Goal: Information Seeking & Learning: Get advice/opinions

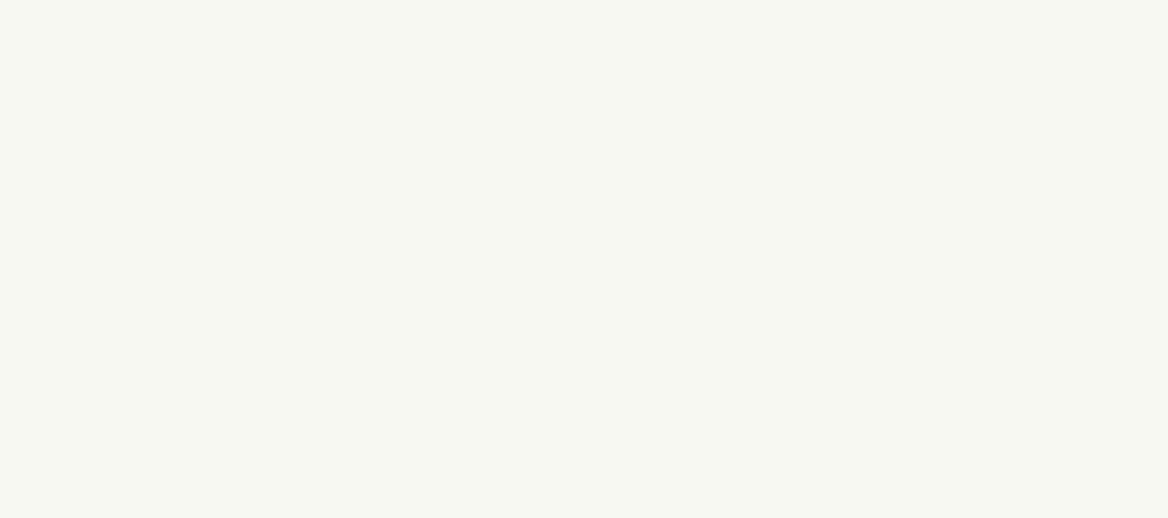
select select "US"
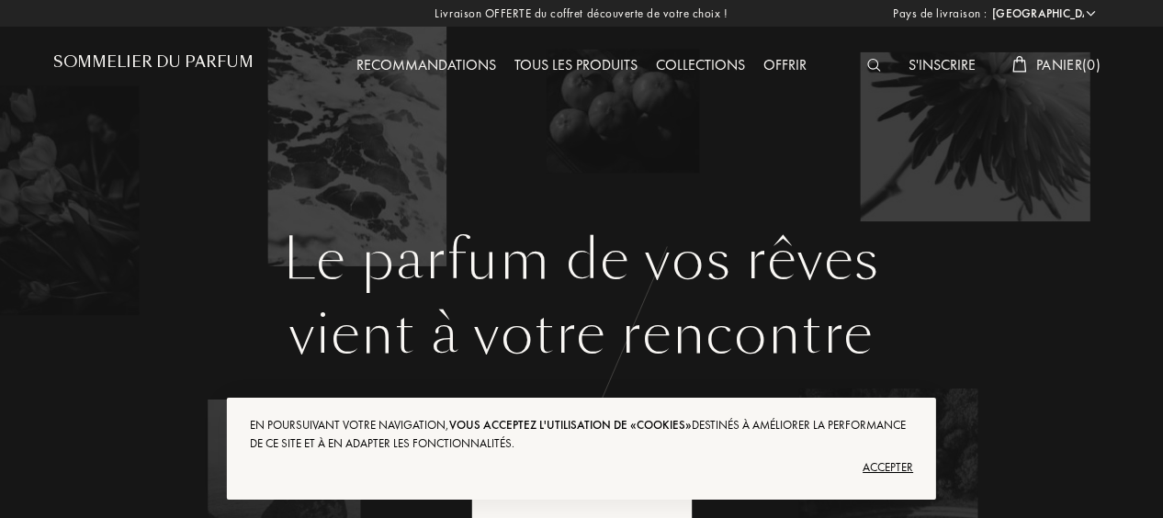
click at [867, 66] on img at bounding box center [874, 65] width 14 height 13
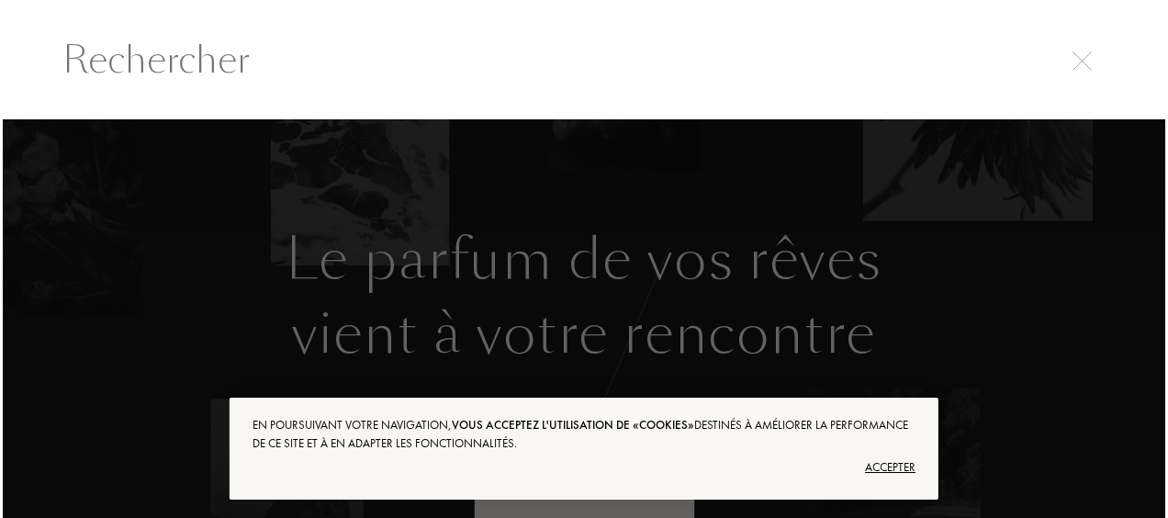
scroll to position [1, 0]
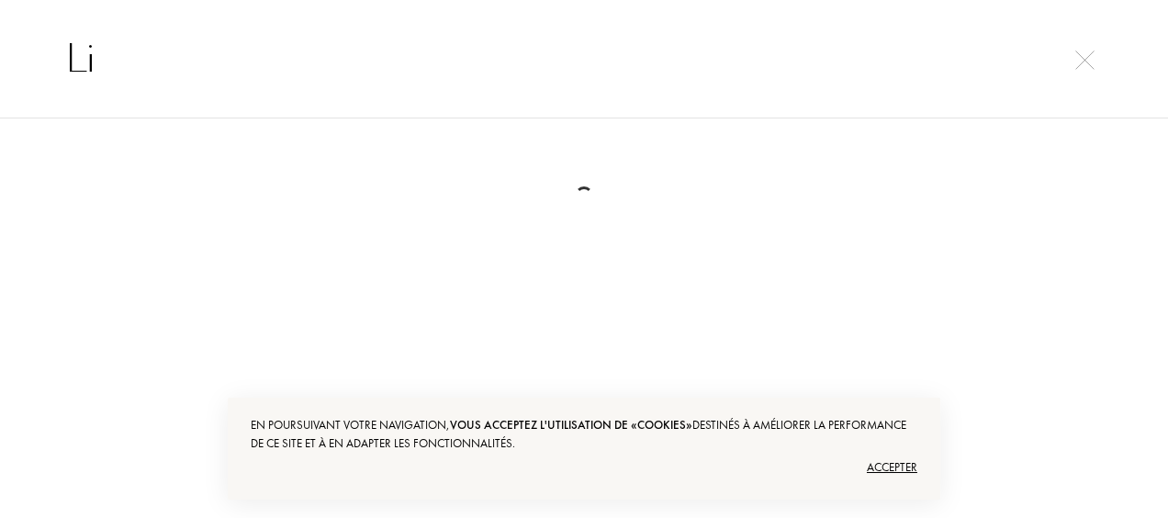
type input "L"
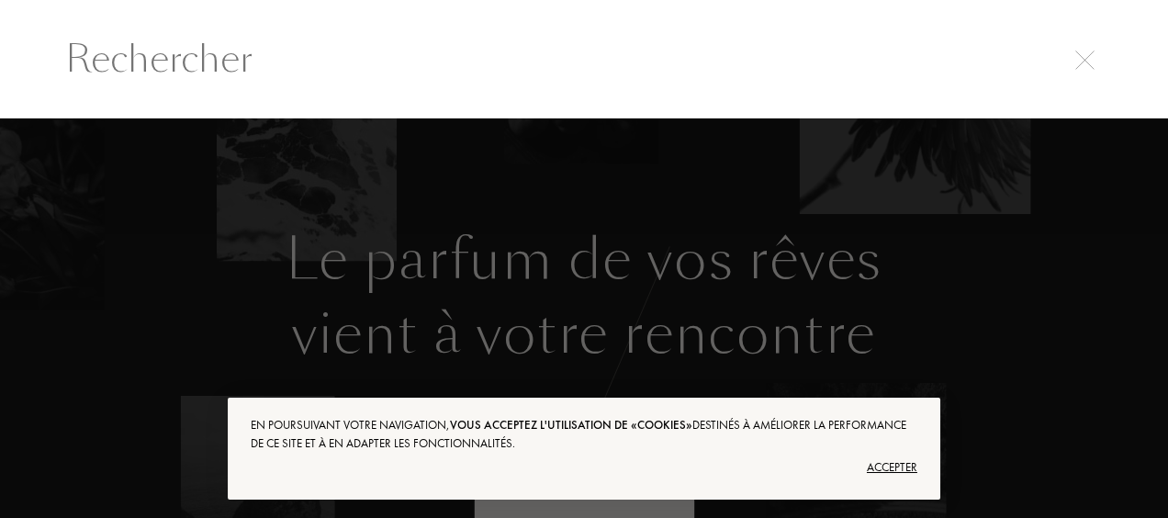
click at [27, 20] on div at bounding box center [584, 58] width 1168 height 119
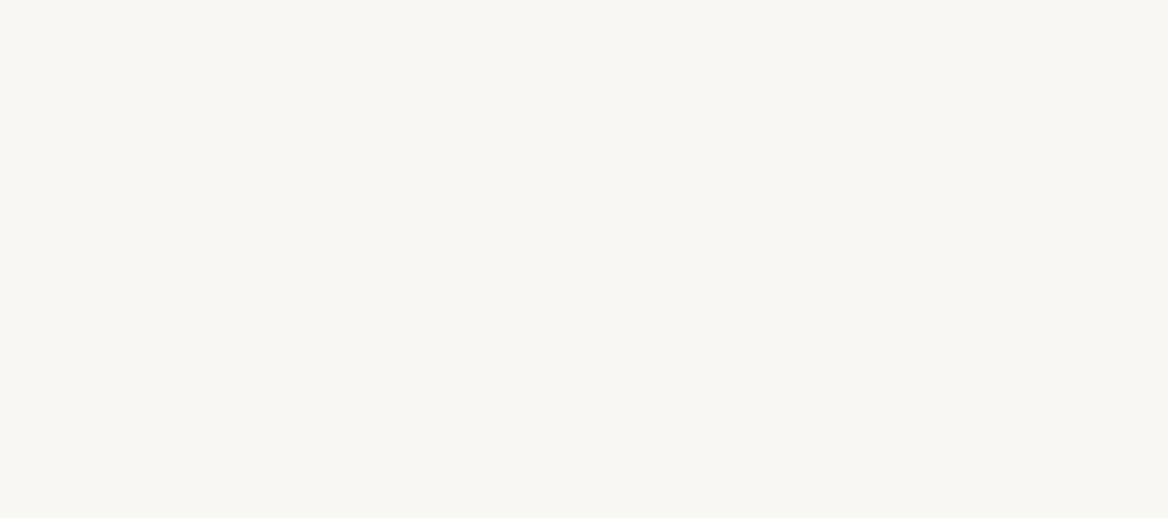
select select "US"
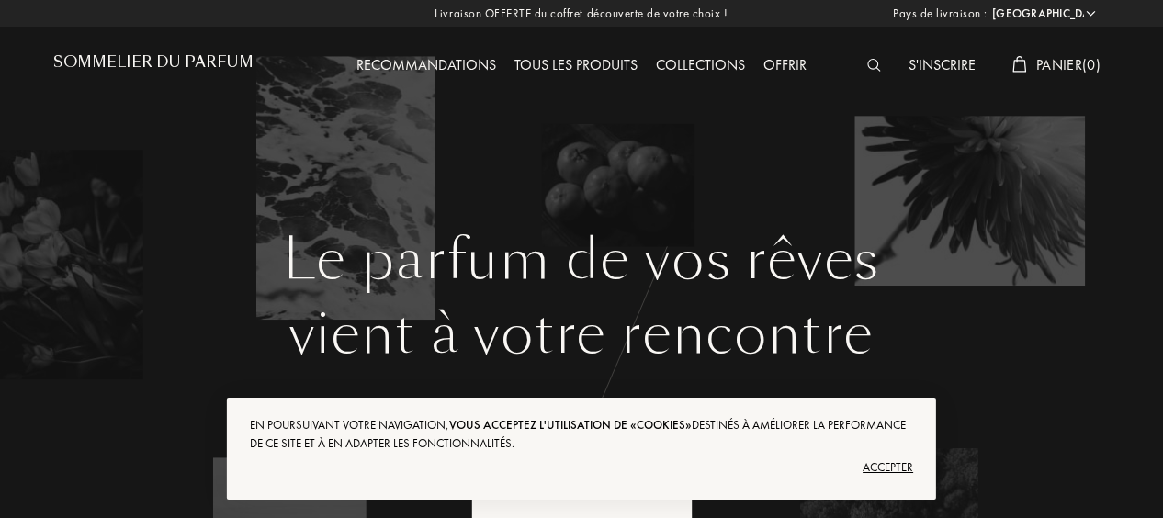
click at [878, 466] on div "Accepter" at bounding box center [581, 467] width 663 height 29
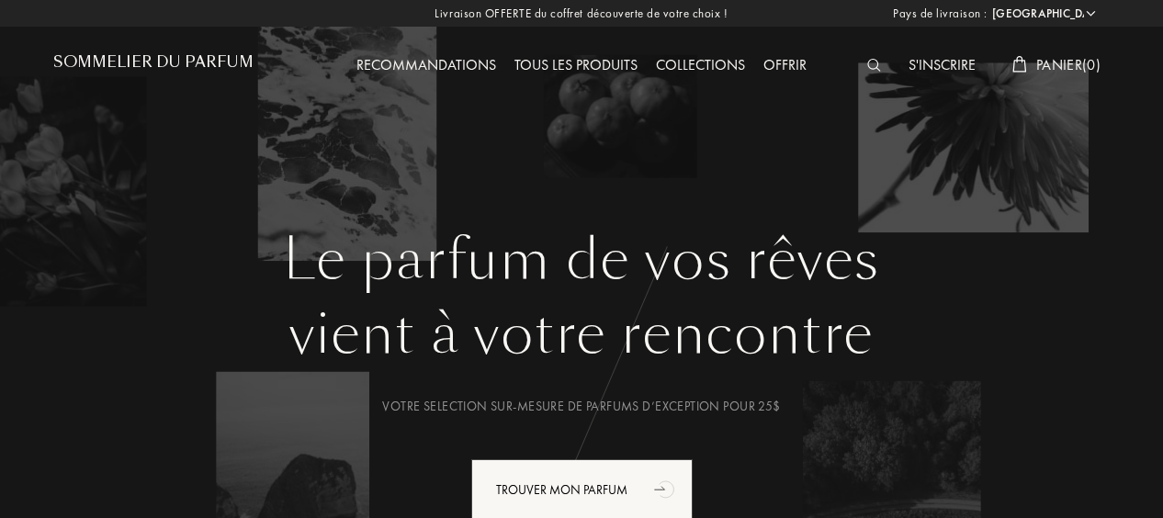
click at [931, 61] on div "S'inscrire" at bounding box center [941, 66] width 85 height 24
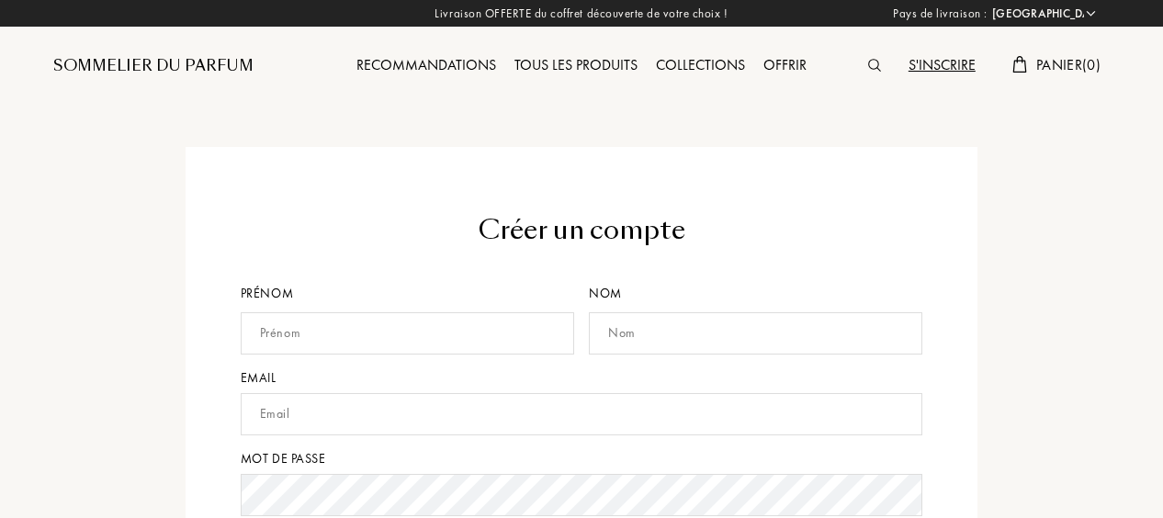
select select "US"
click at [319, 342] on input "text" at bounding box center [407, 333] width 333 height 42
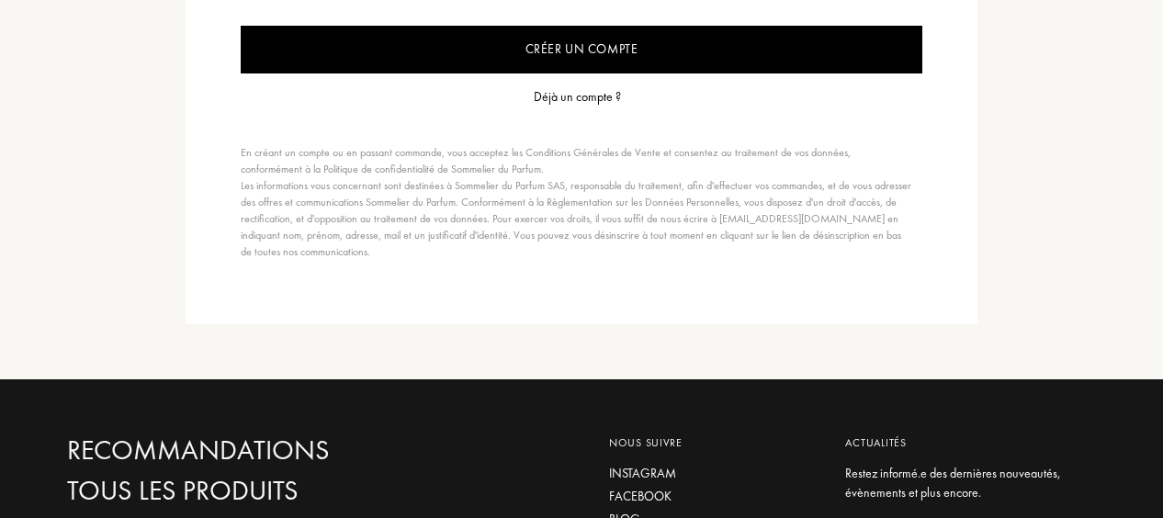
scroll to position [604, 0]
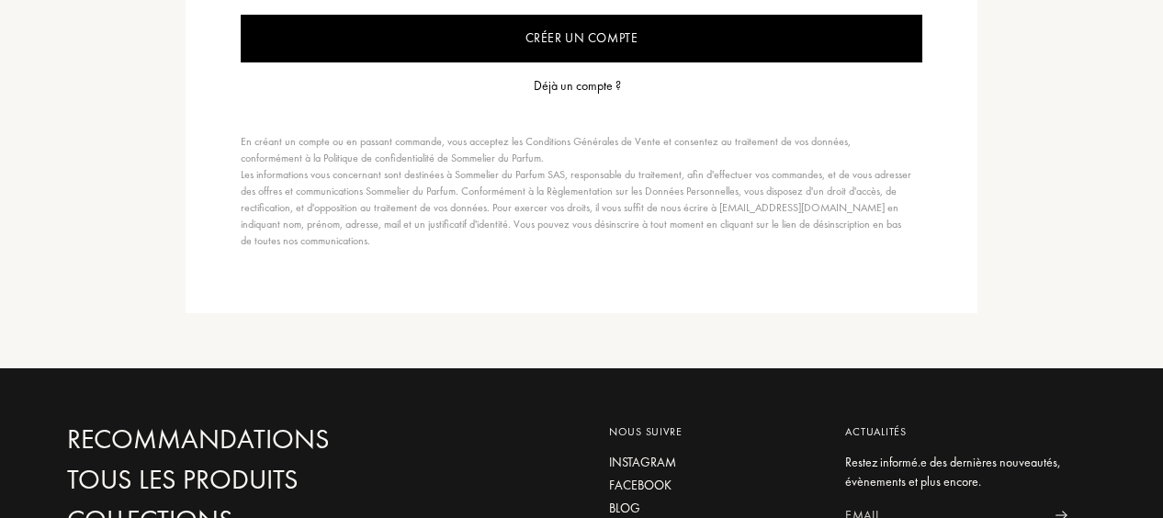
click at [561, 84] on div "Déjà un compte ?" at bounding box center [577, 85] width 87 height 19
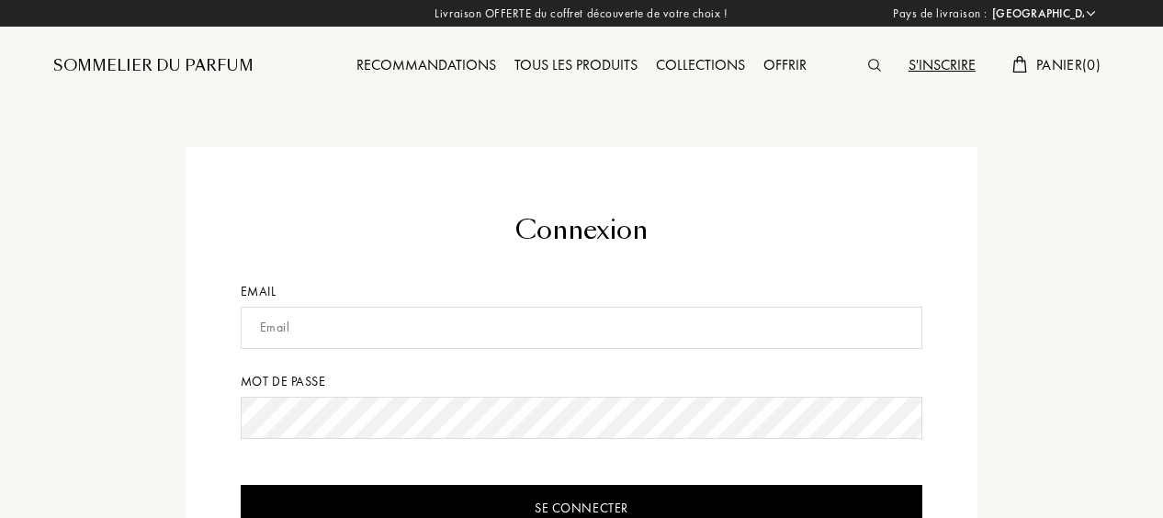
select select "US"
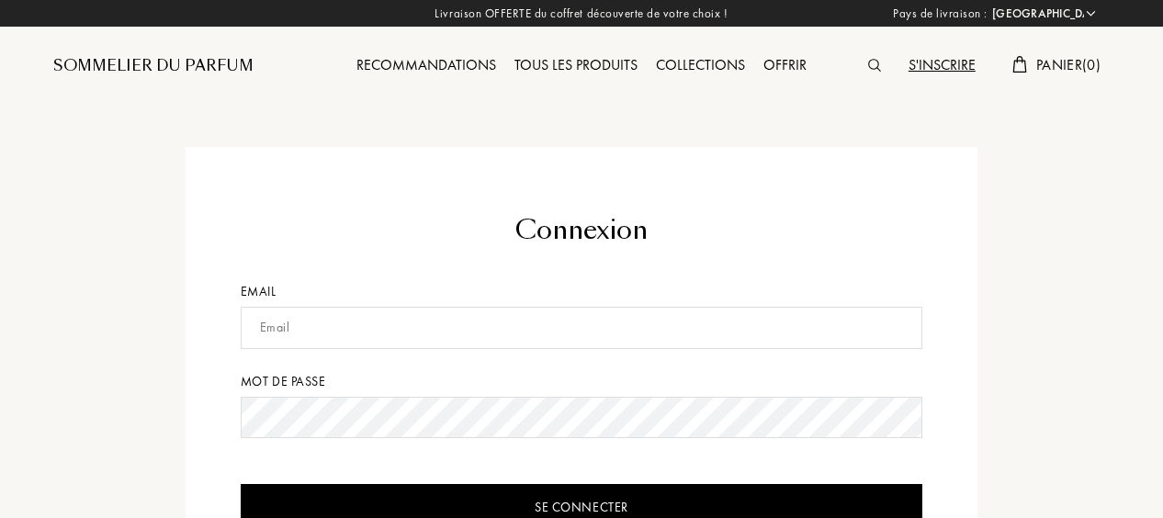
click at [343, 335] on input "text" at bounding box center [582, 328] width 682 height 42
type input "max.chyron@gmail.com"
click at [241, 484] on input "Se connecter" at bounding box center [582, 508] width 682 height 48
click at [583, 507] on input "Se connecter" at bounding box center [582, 508] width 682 height 48
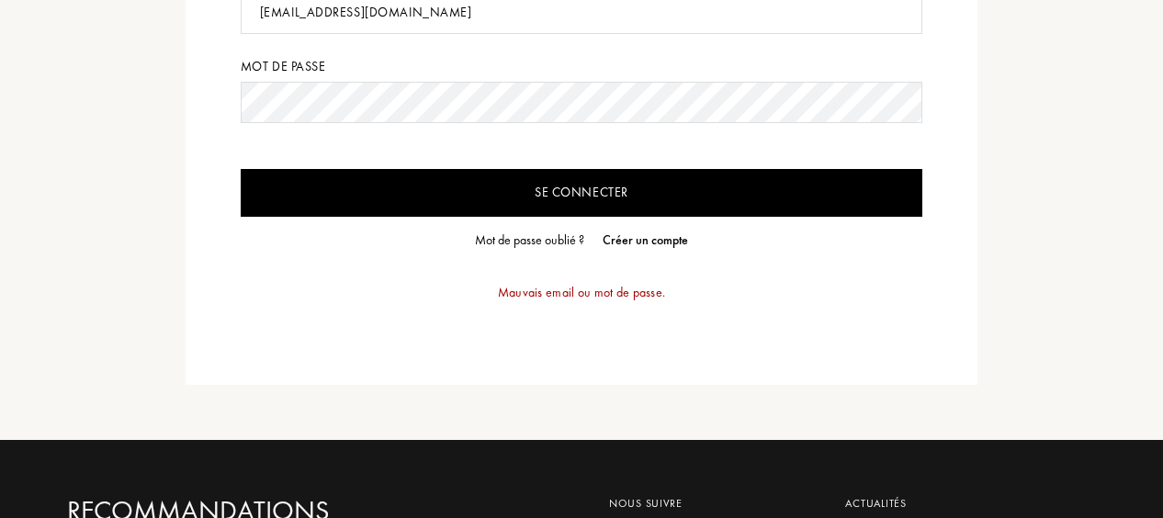
scroll to position [314, 0]
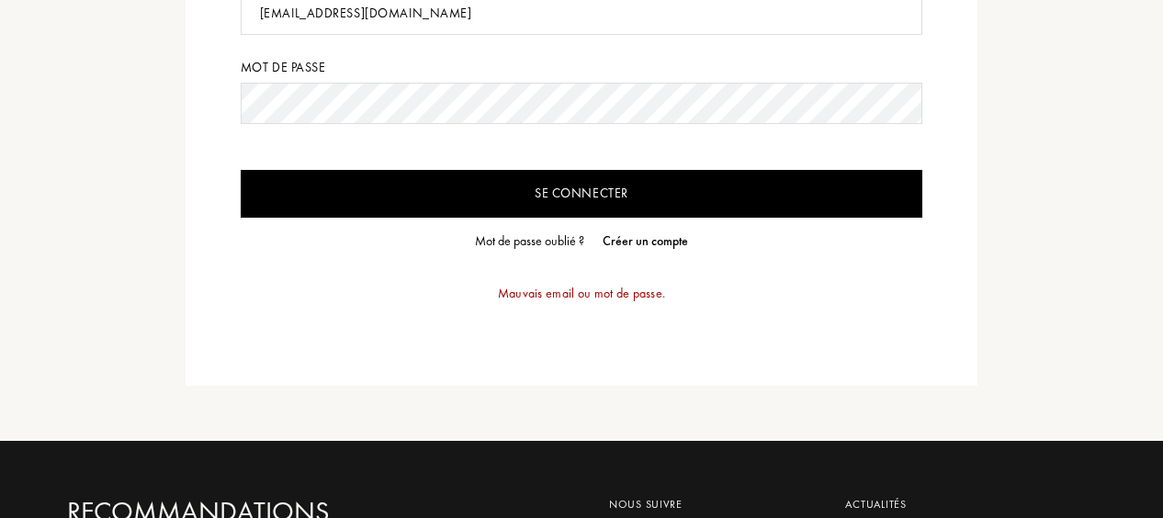
click at [241, 170] on input "Se connecter" at bounding box center [582, 194] width 682 height 48
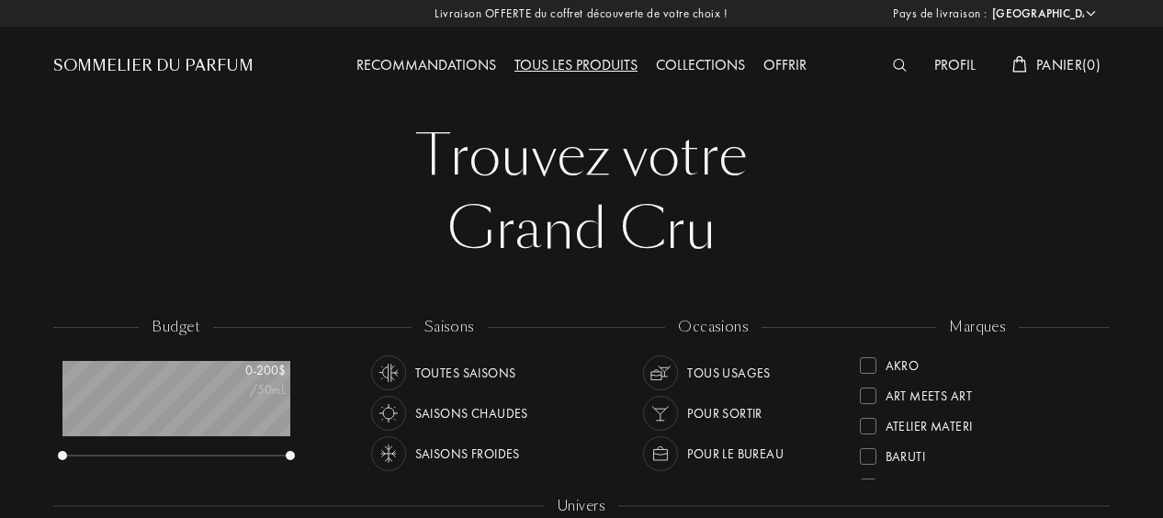
select select "US"
click at [692, 58] on div "Collections" at bounding box center [699, 66] width 107 height 24
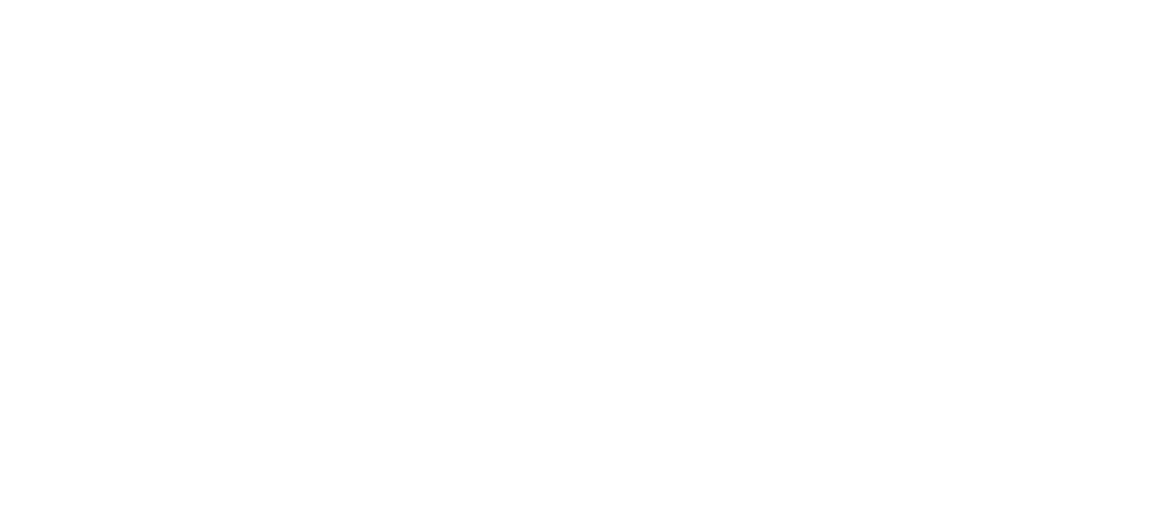
select select "US"
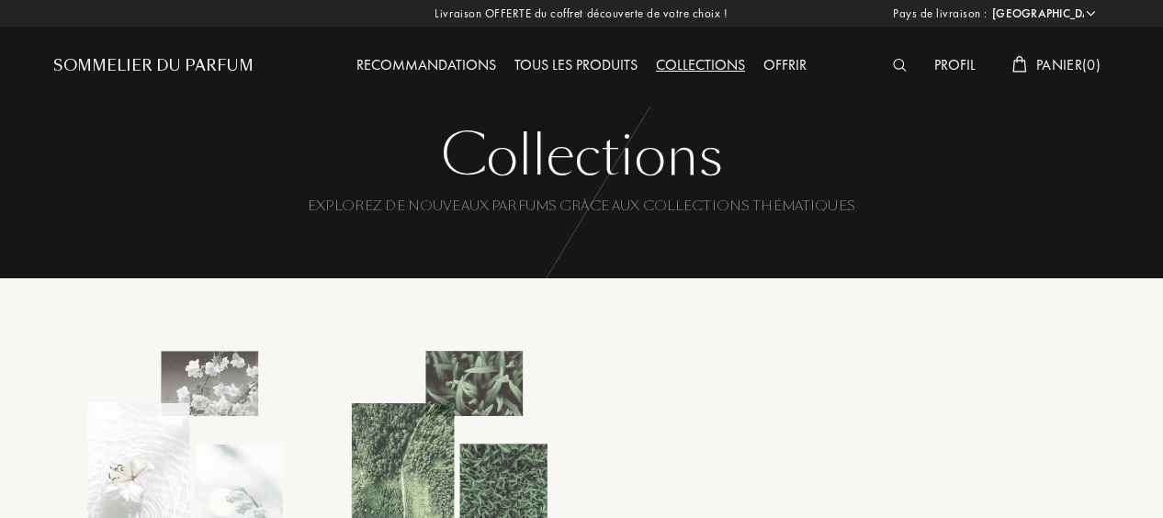
click at [944, 63] on div "Profil" at bounding box center [955, 66] width 60 height 24
click at [933, 62] on div "Profil" at bounding box center [955, 66] width 60 height 24
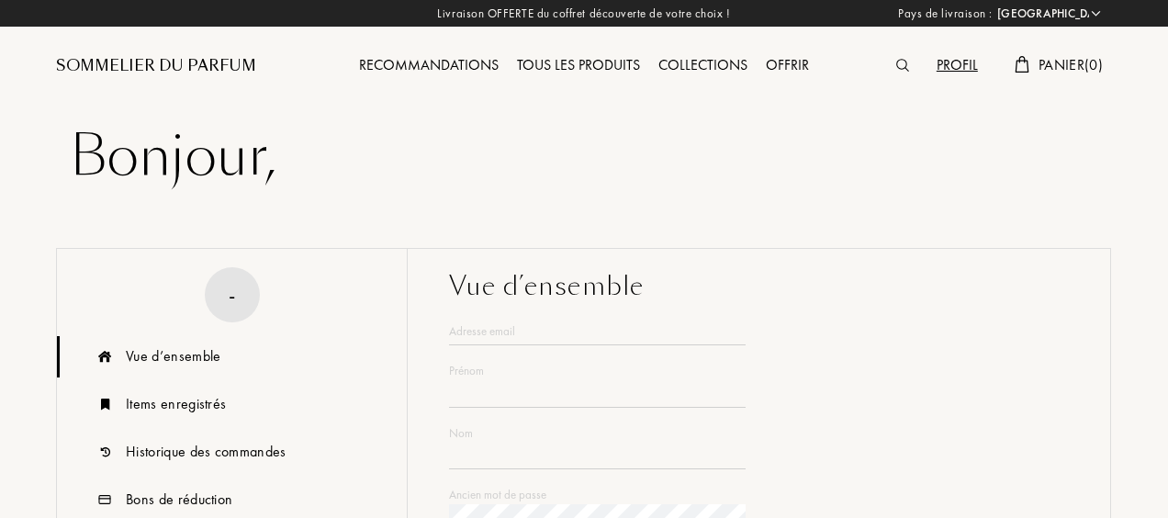
select select "US"
type input "Maxence"
type input "CHIRON"
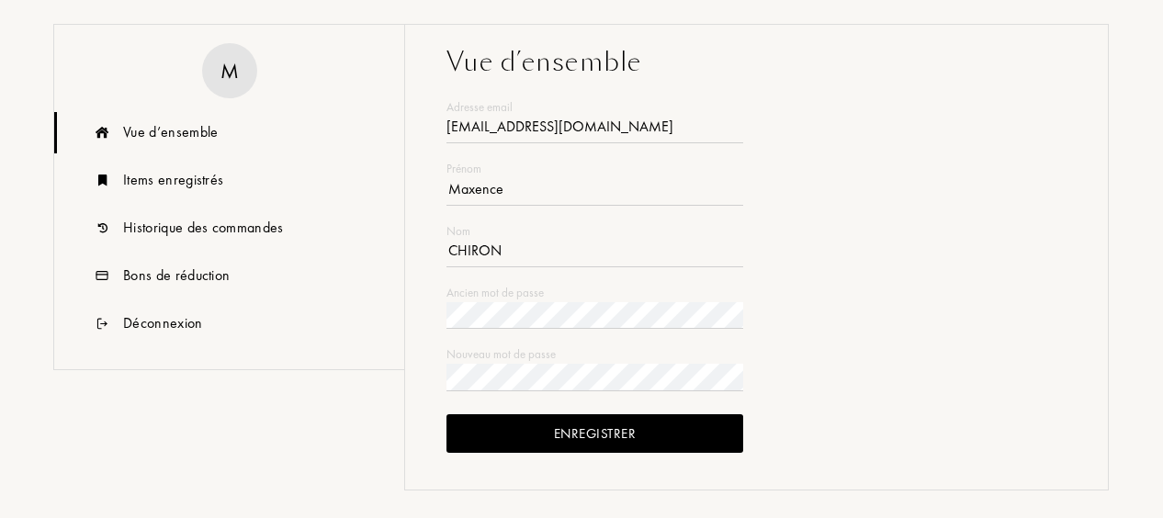
scroll to position [299, 0]
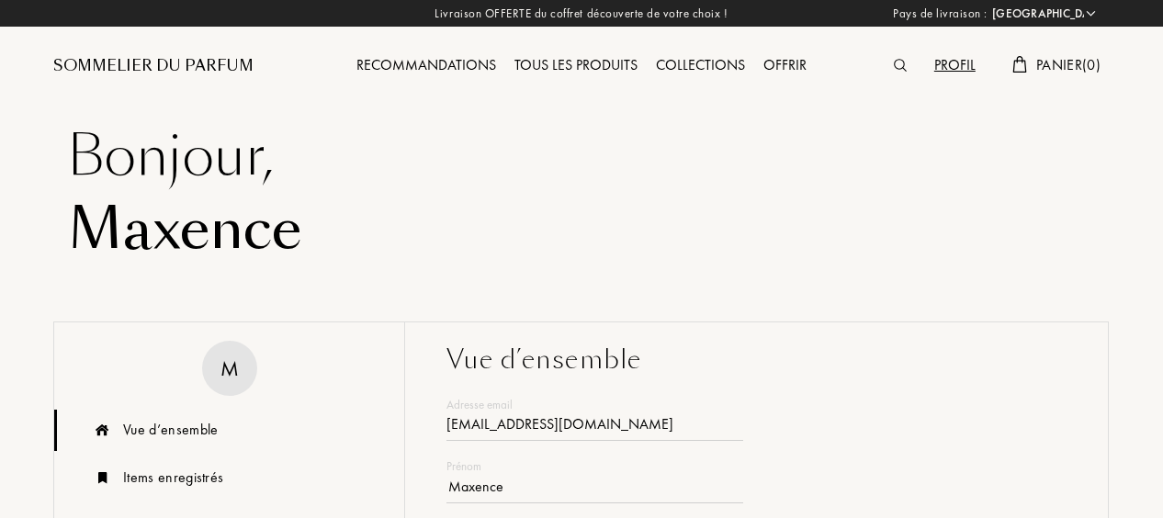
select select "US"
type input "[EMAIL_ADDRESS][DOMAIN_NAME]"
click at [187, 77] on div "Sommelier du Parfum" at bounding box center [185, 50] width 264 height 101
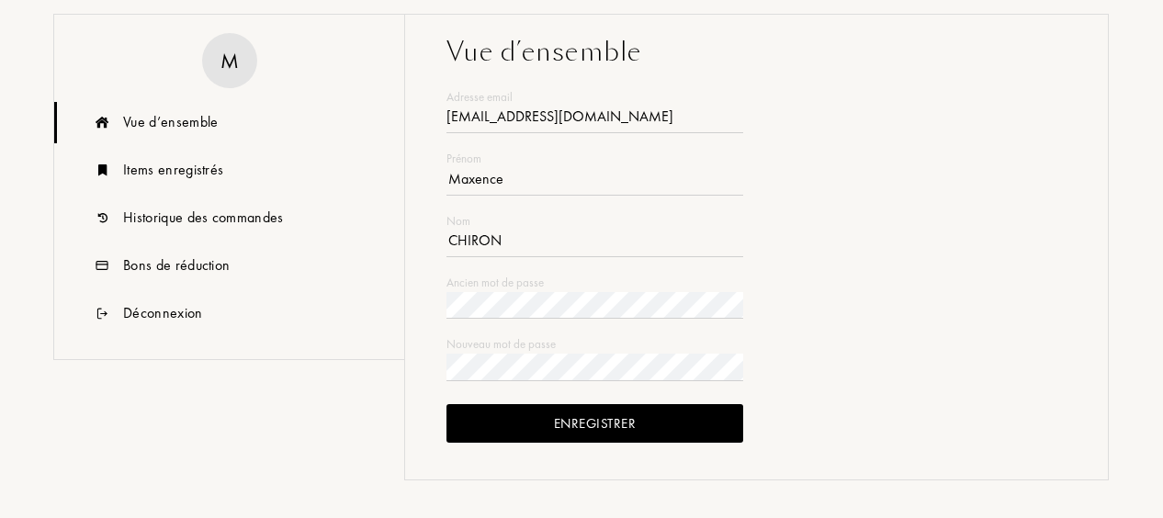
scroll to position [309, 0]
click at [146, 180] on div "Items enregistrés" at bounding box center [229, 169] width 350 height 41
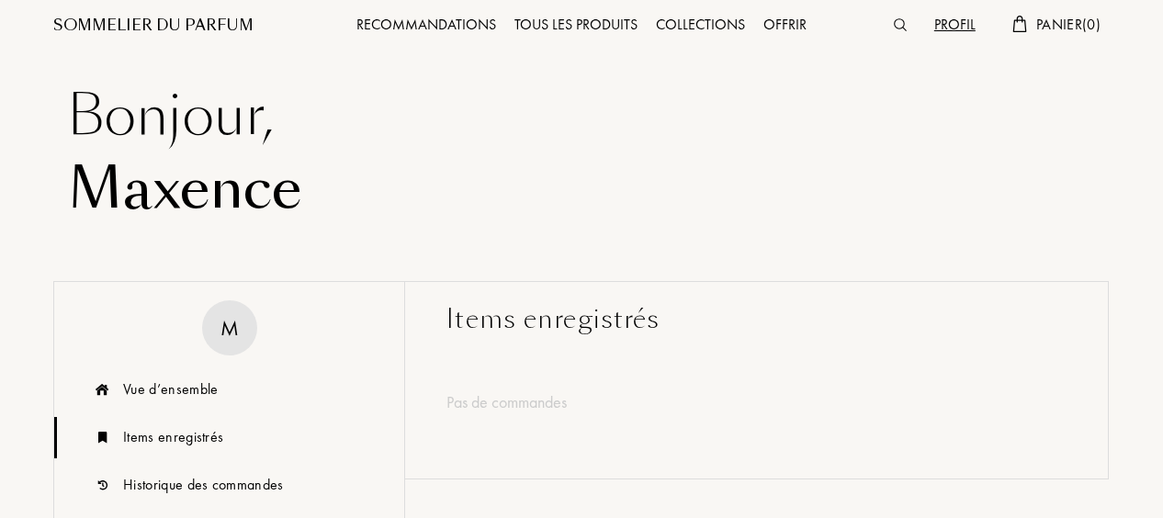
scroll to position [39, 0]
click at [129, 20] on div "Sommelier du Parfum" at bounding box center [153, 27] width 200 height 22
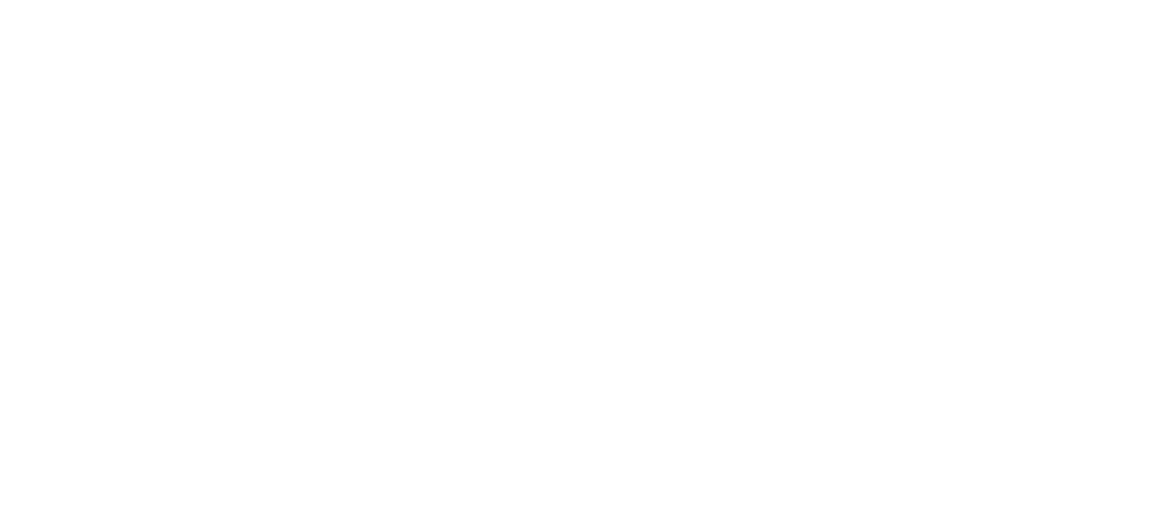
select select "US"
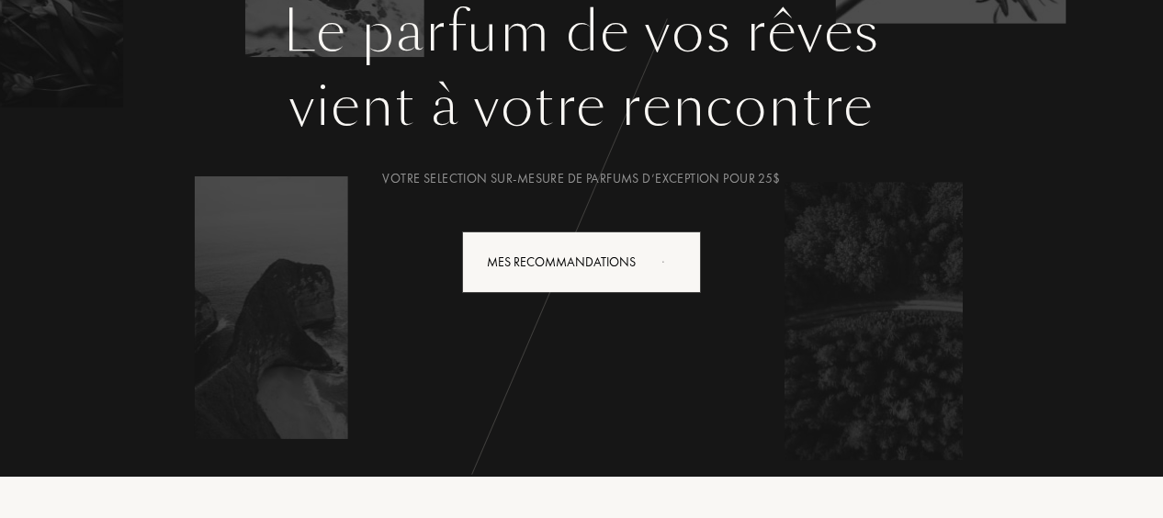
scroll to position [225, 0]
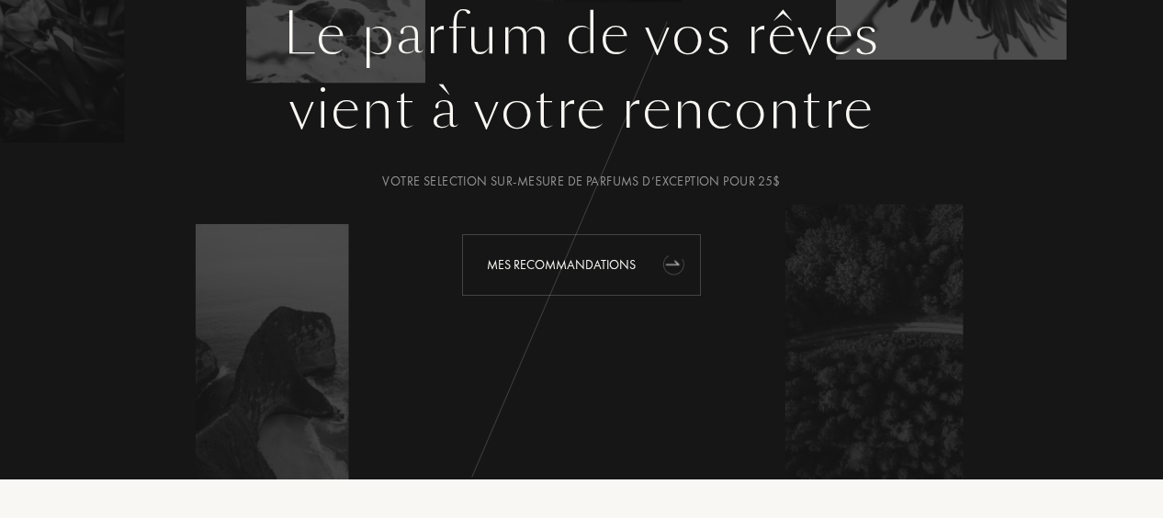
click at [550, 273] on div "Mes Recommandations" at bounding box center [581, 265] width 239 height 62
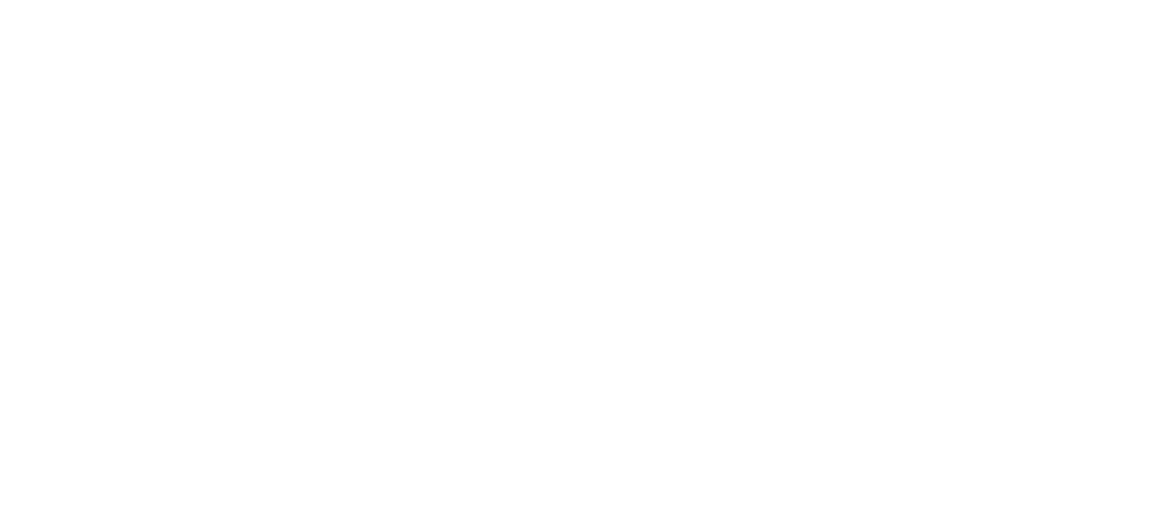
select select "US"
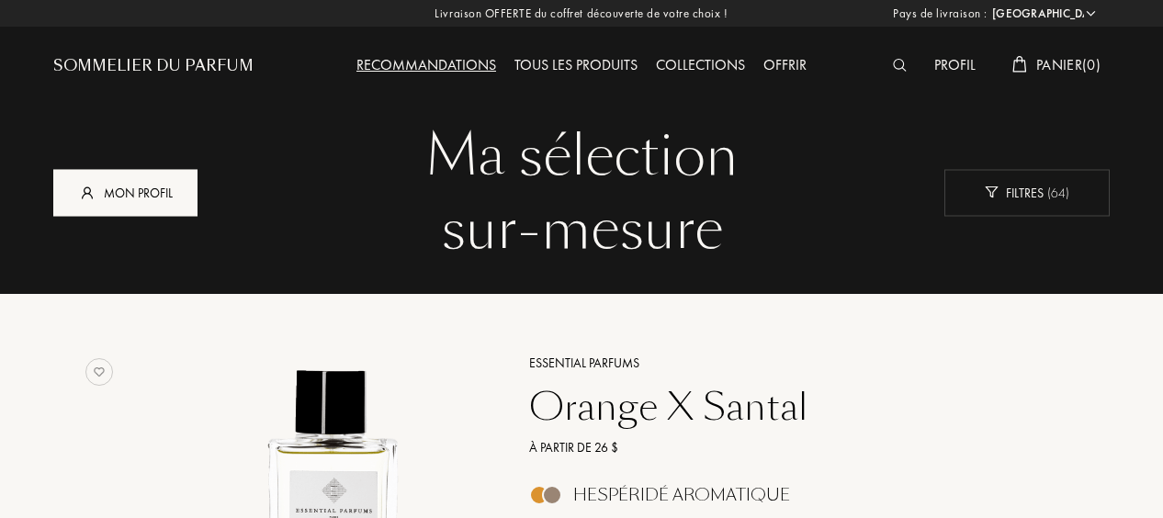
click at [140, 189] on div "Mon profil" at bounding box center [125, 192] width 144 height 47
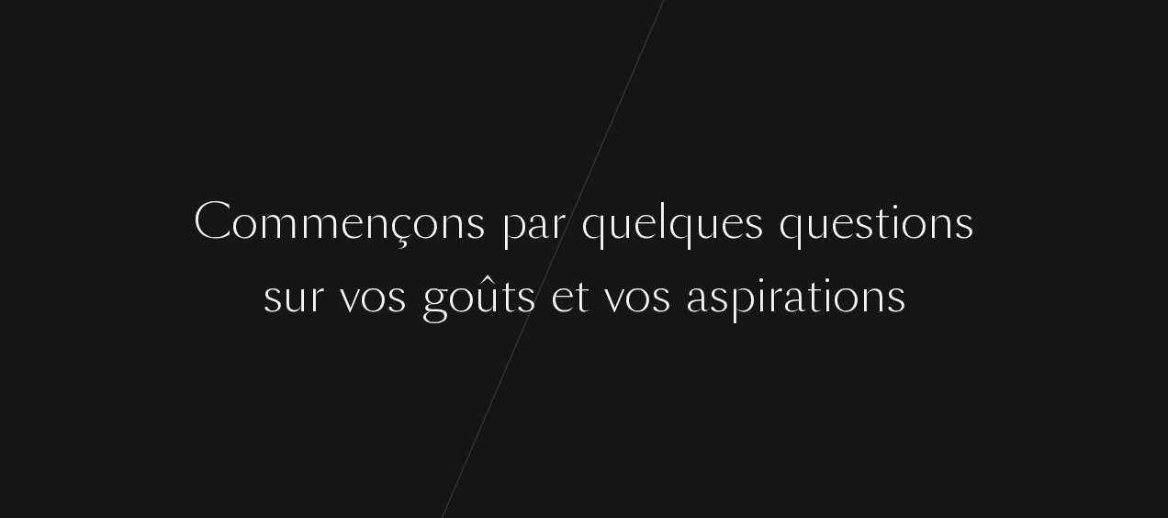
click at [377, 227] on div "n" at bounding box center [377, 222] width 27 height 69
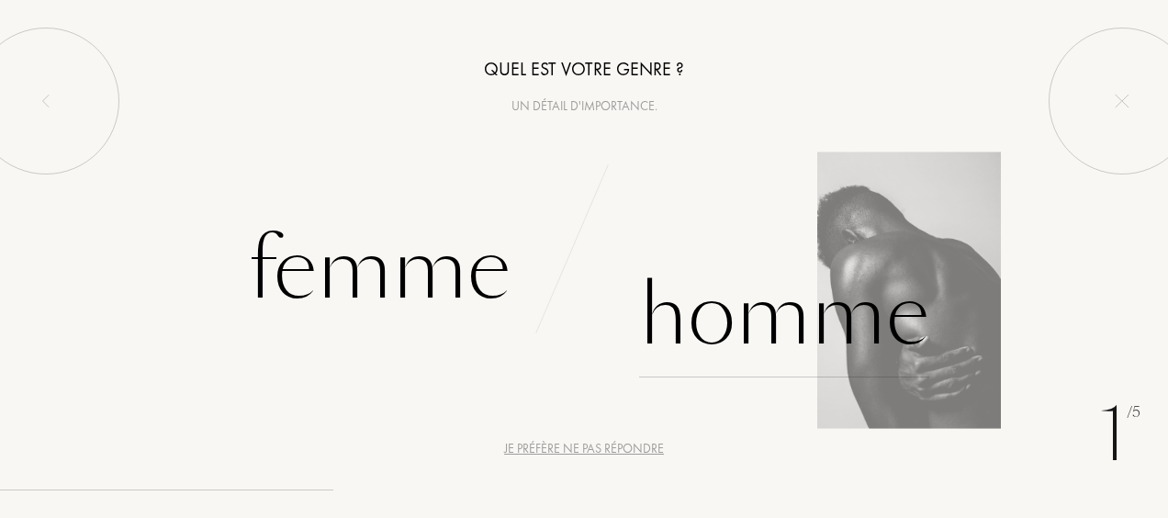
click at [731, 275] on div "Homme" at bounding box center [784, 315] width 290 height 124
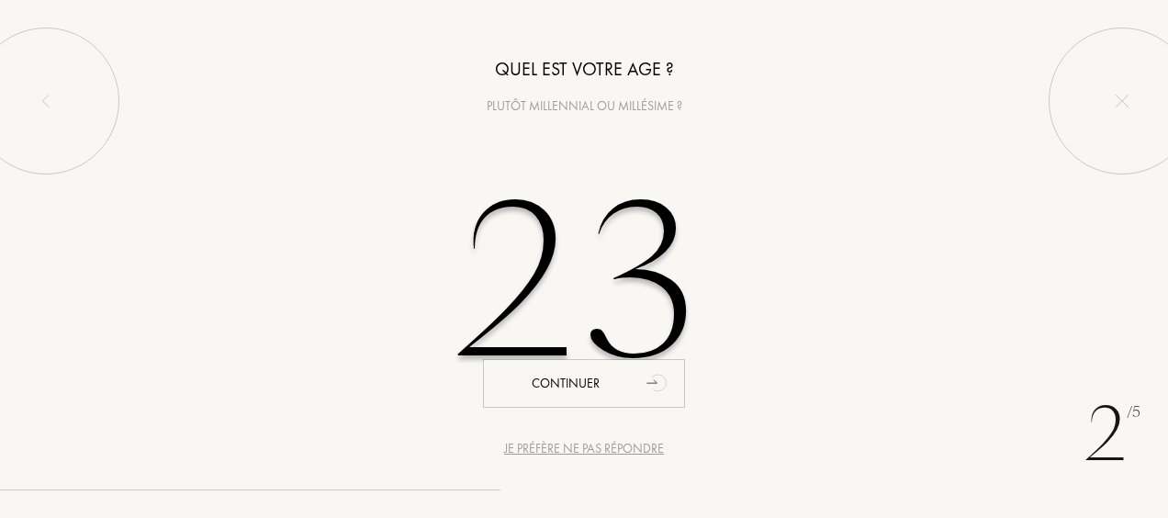
type input "23"
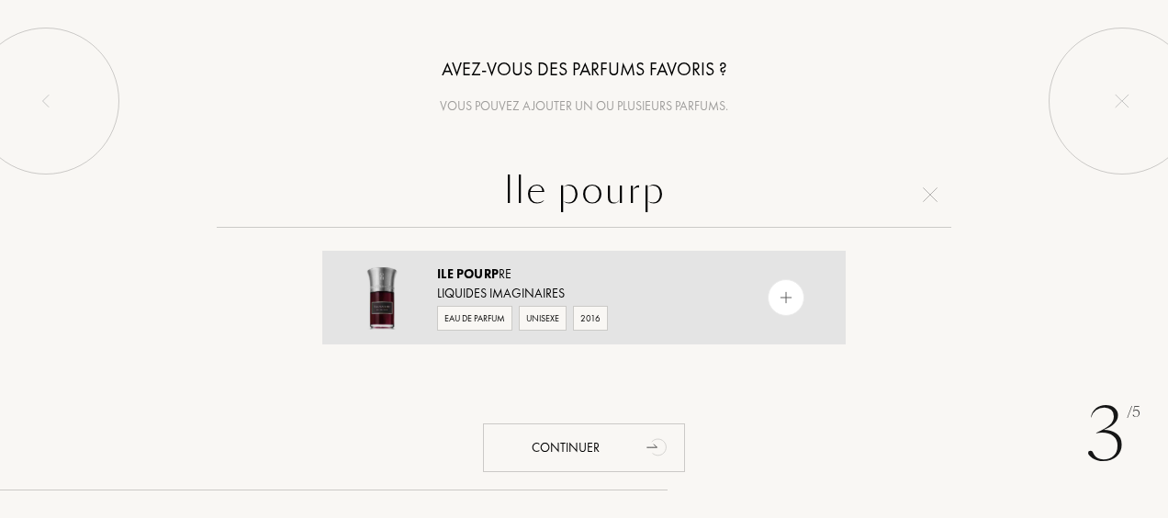
type input "Ile pourp"
click at [784, 298] on img at bounding box center [786, 297] width 17 height 17
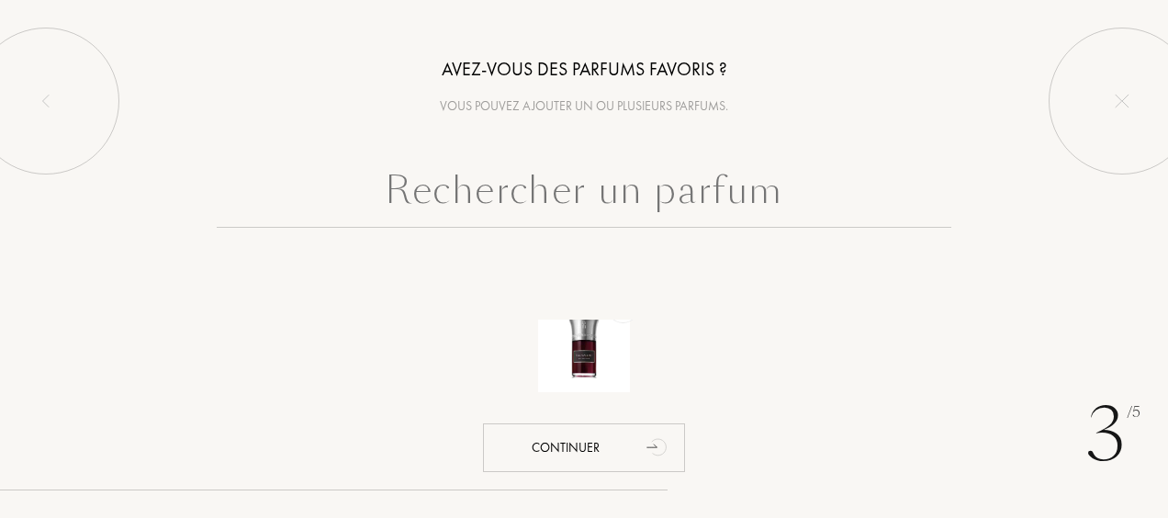
click at [636, 205] on input "text" at bounding box center [584, 195] width 735 height 66
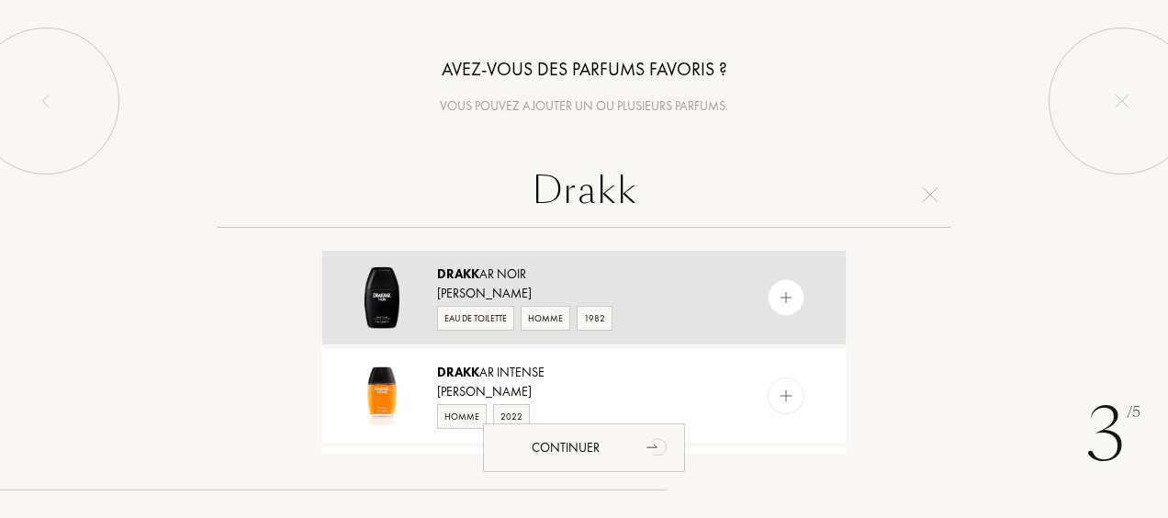
type input "Drakk"
click at [781, 290] on img at bounding box center [786, 297] width 17 height 17
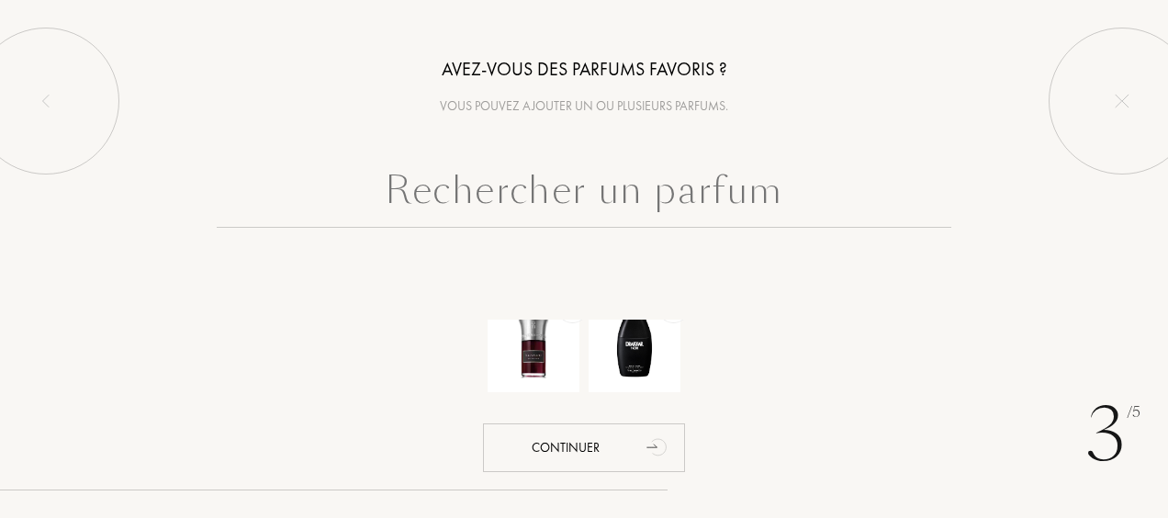
click at [696, 198] on input "text" at bounding box center [584, 195] width 735 height 66
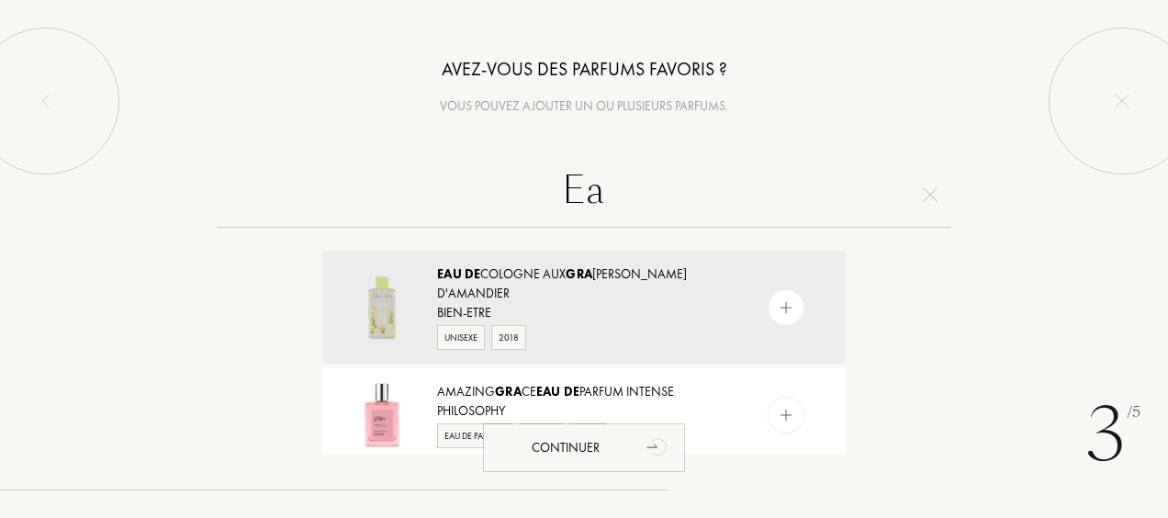
type input "E"
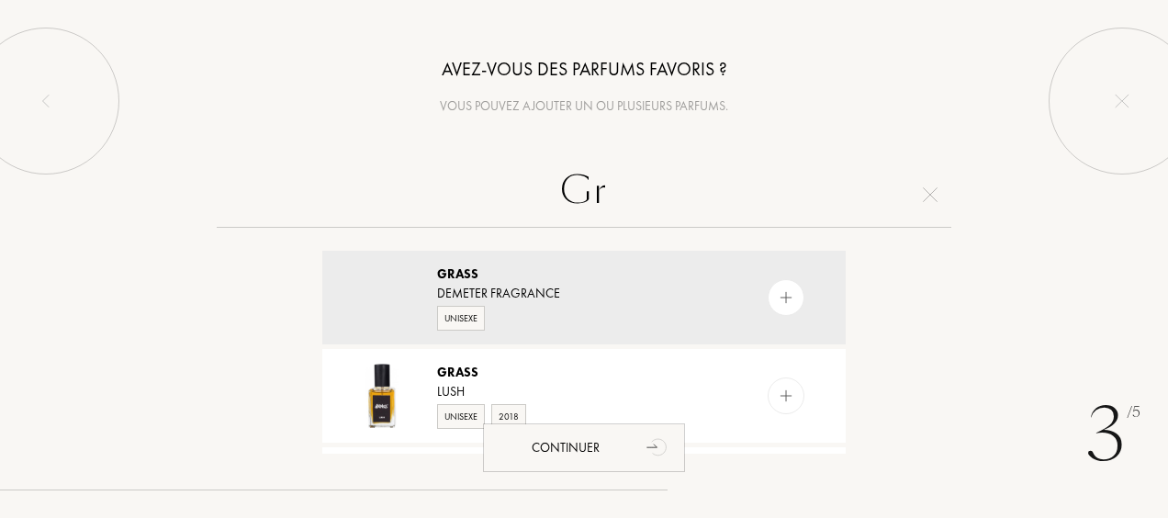
type input "G"
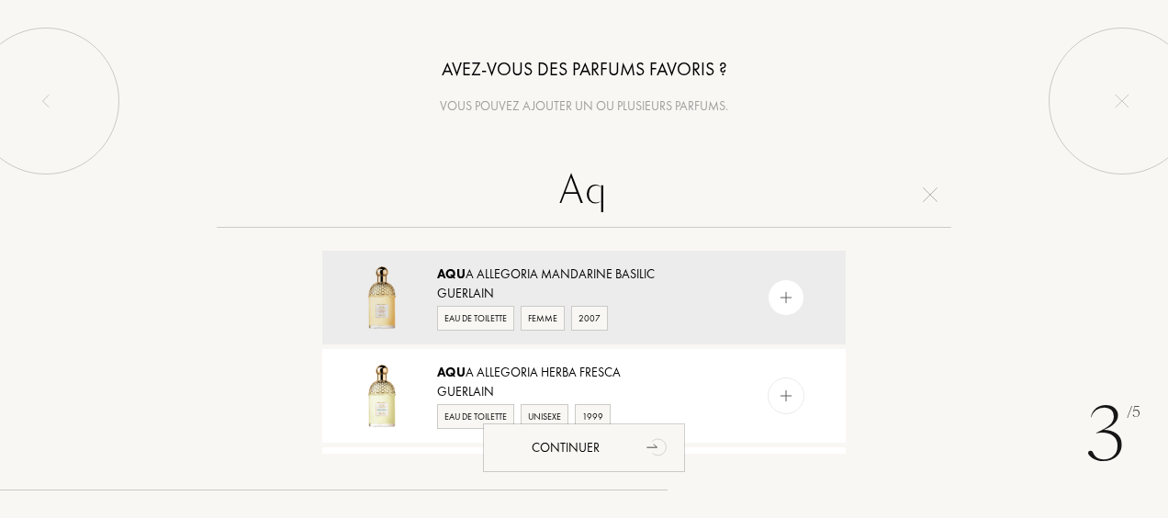
type input "A"
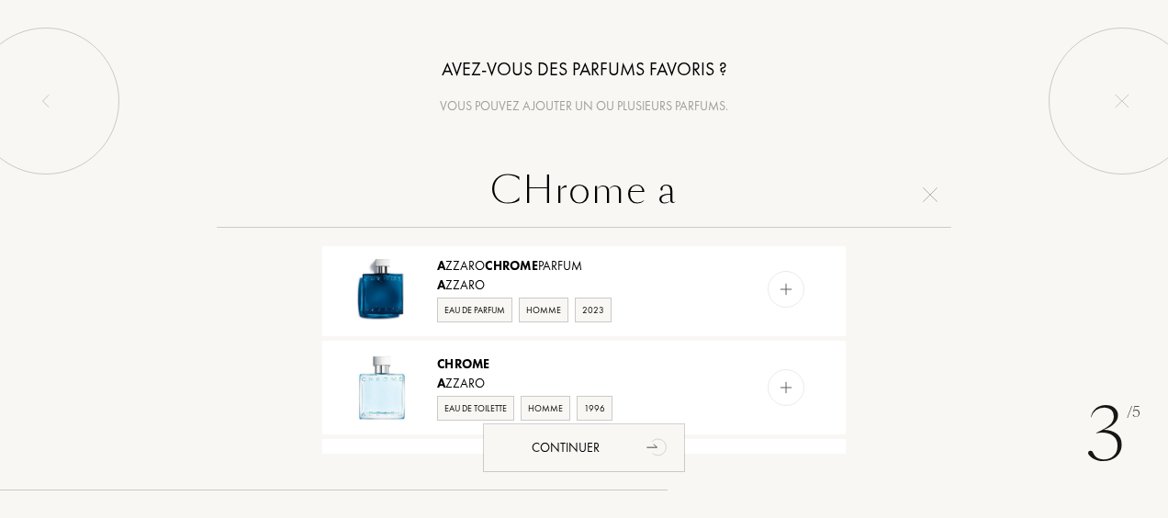
scroll to position [309, 0]
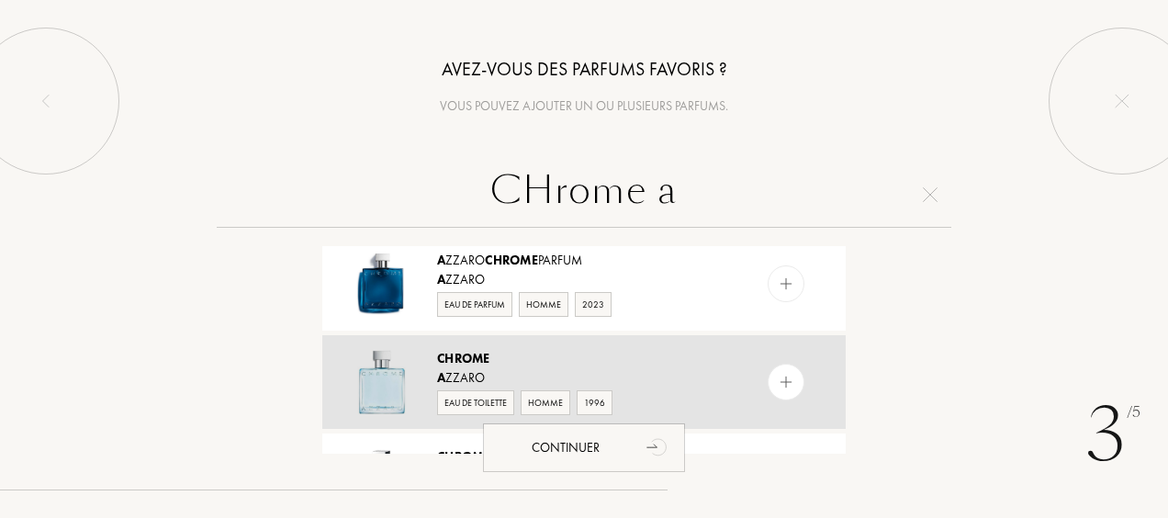
type input "CHrome a"
click at [784, 374] on img at bounding box center [786, 382] width 17 height 17
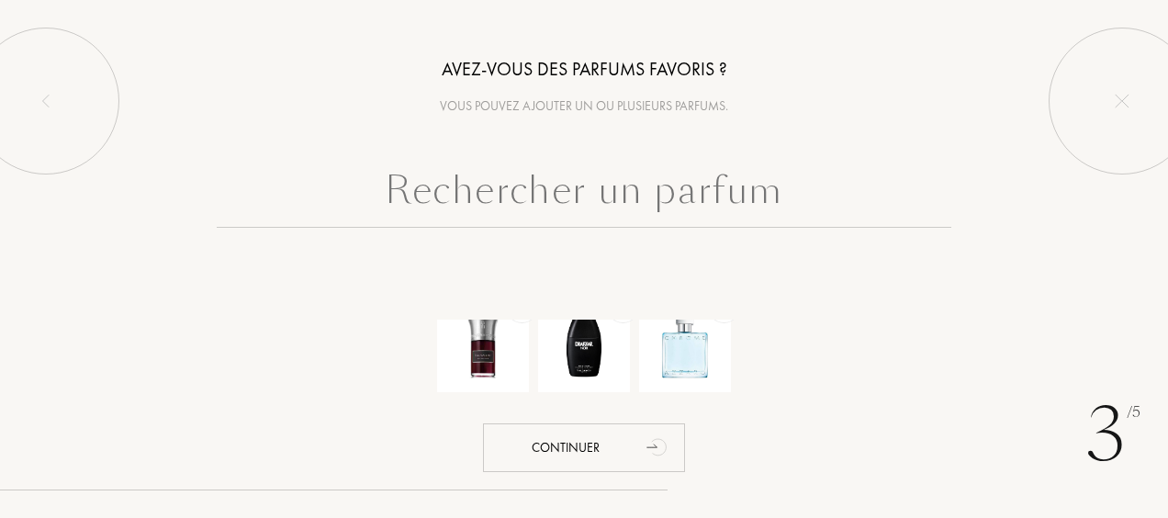
scroll to position [0, 0]
click at [696, 189] on input "text" at bounding box center [584, 195] width 735 height 66
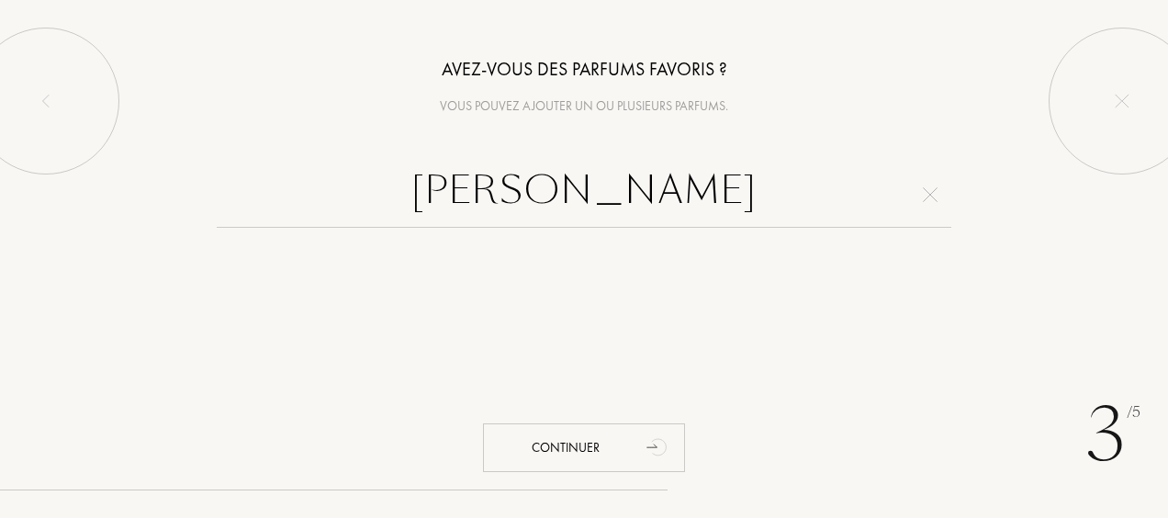
type input "J"
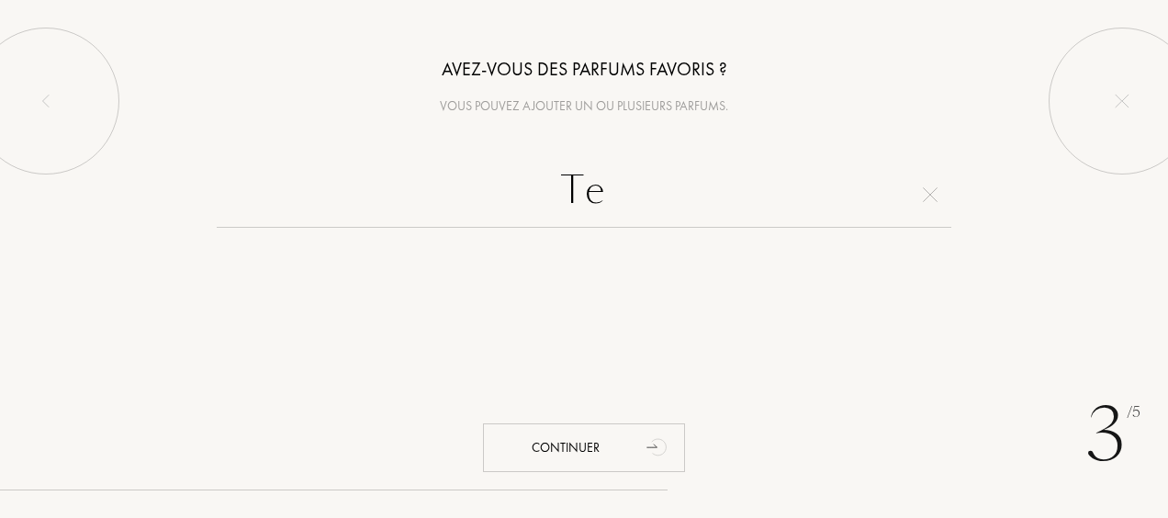
type input "T"
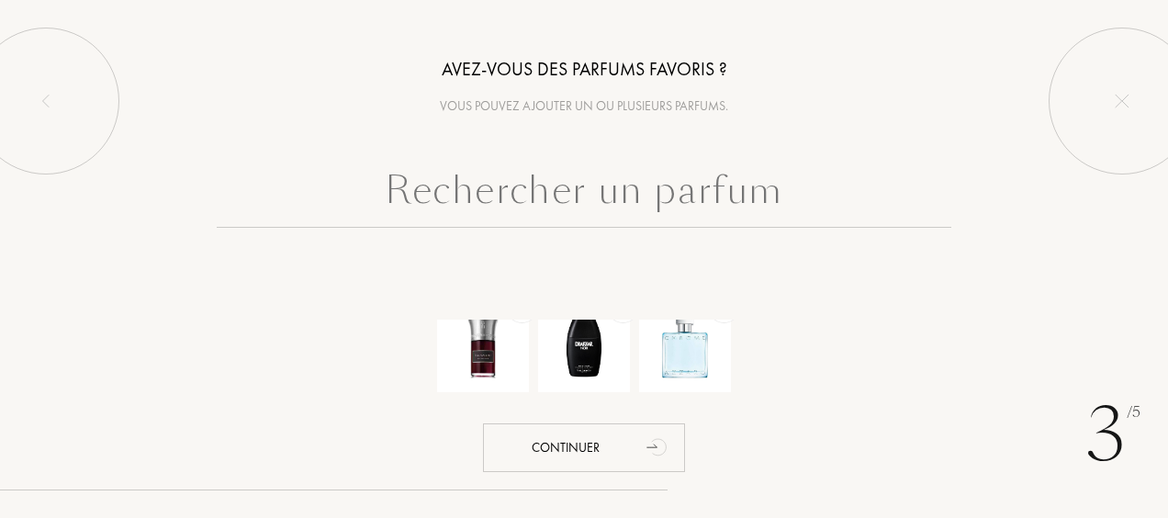
type input "T"
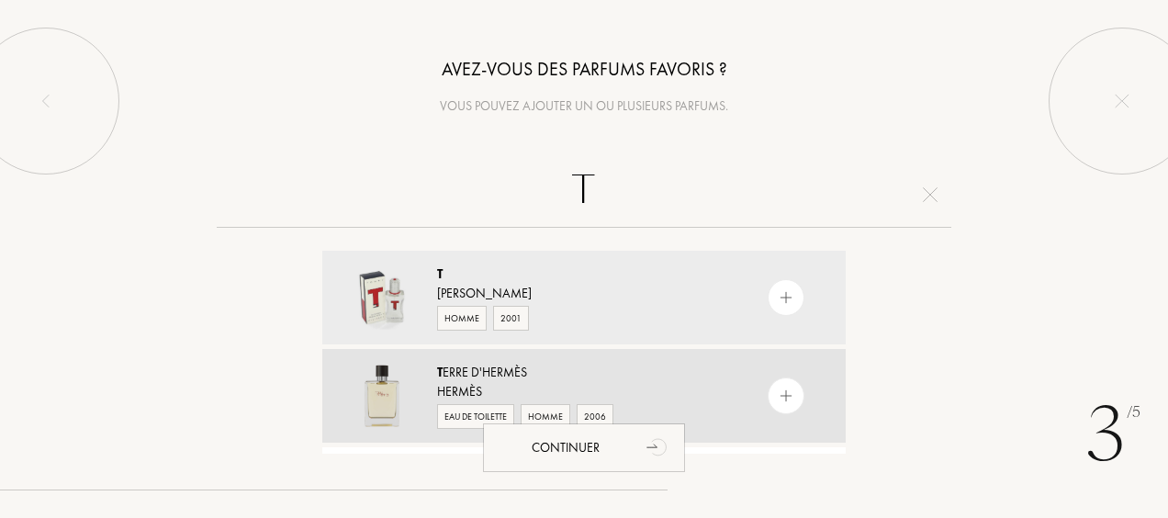
type input "T"
click at [778, 391] on img at bounding box center [786, 396] width 17 height 17
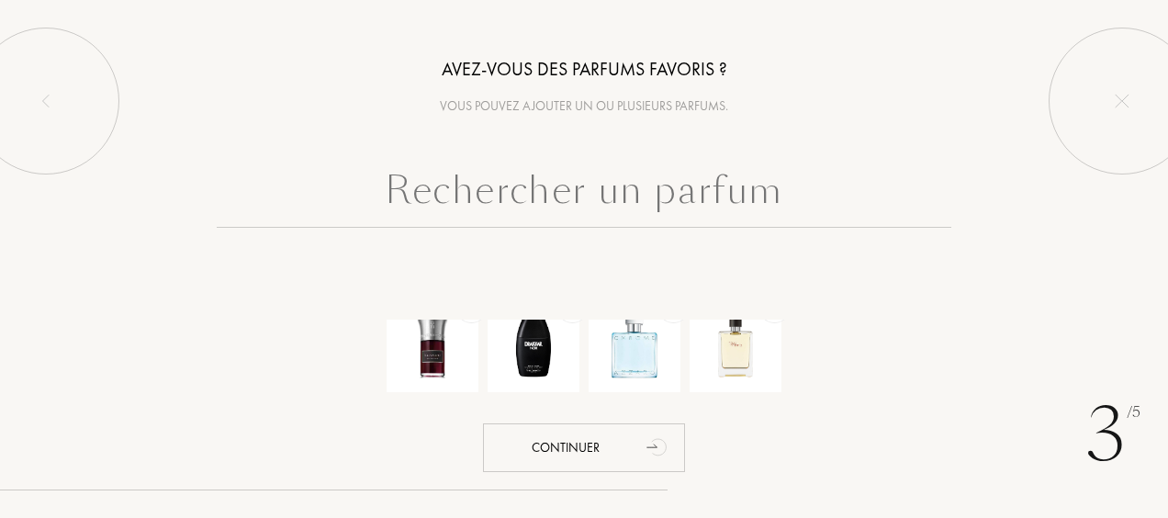
click at [635, 200] on input "text" at bounding box center [584, 195] width 735 height 66
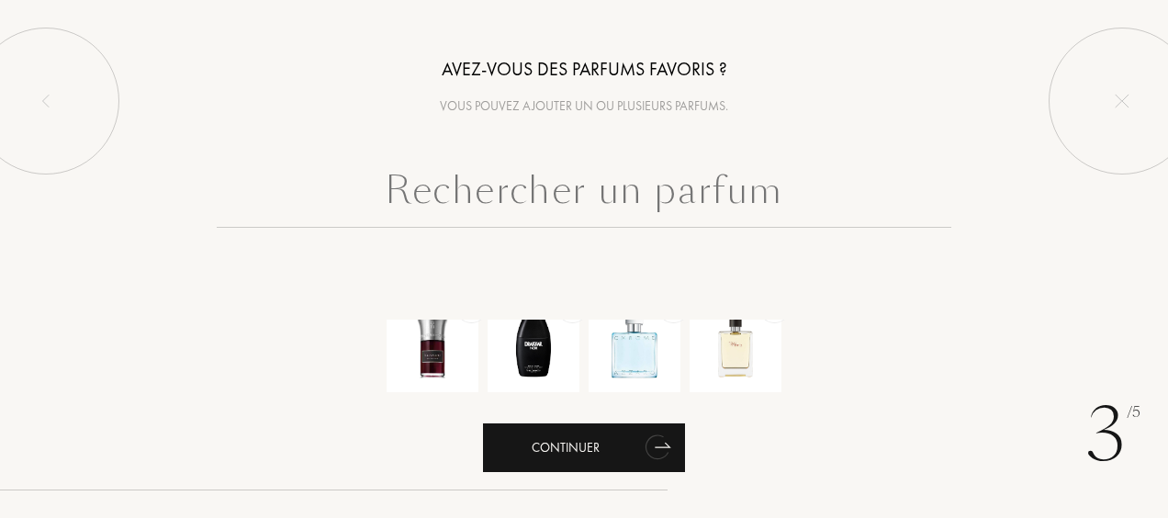
click at [595, 444] on div "Continuer" at bounding box center [584, 447] width 202 height 49
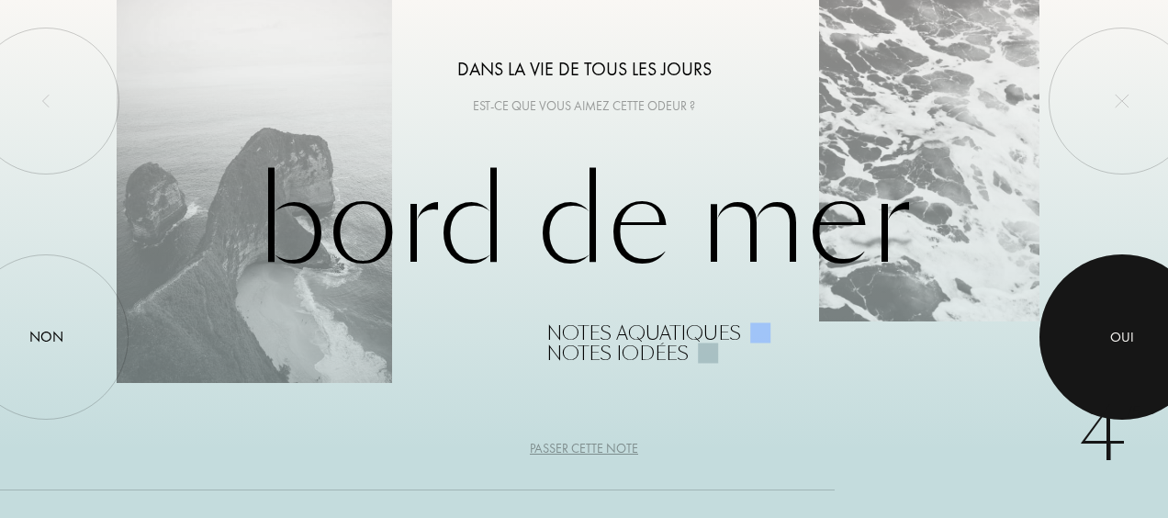
click at [1136, 328] on div at bounding box center [1122, 336] width 165 height 165
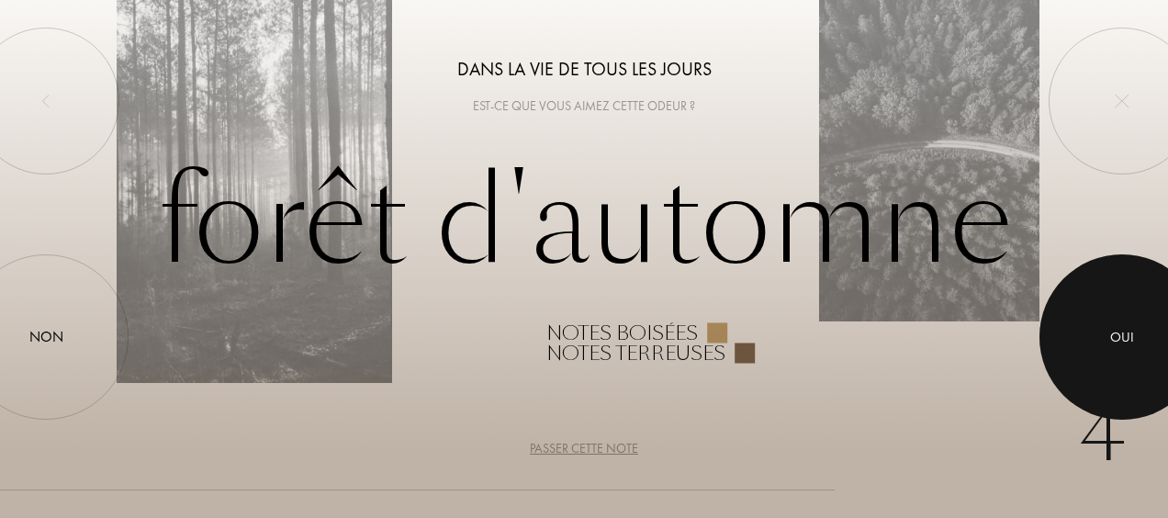
click at [1104, 374] on div at bounding box center [1122, 336] width 165 height 165
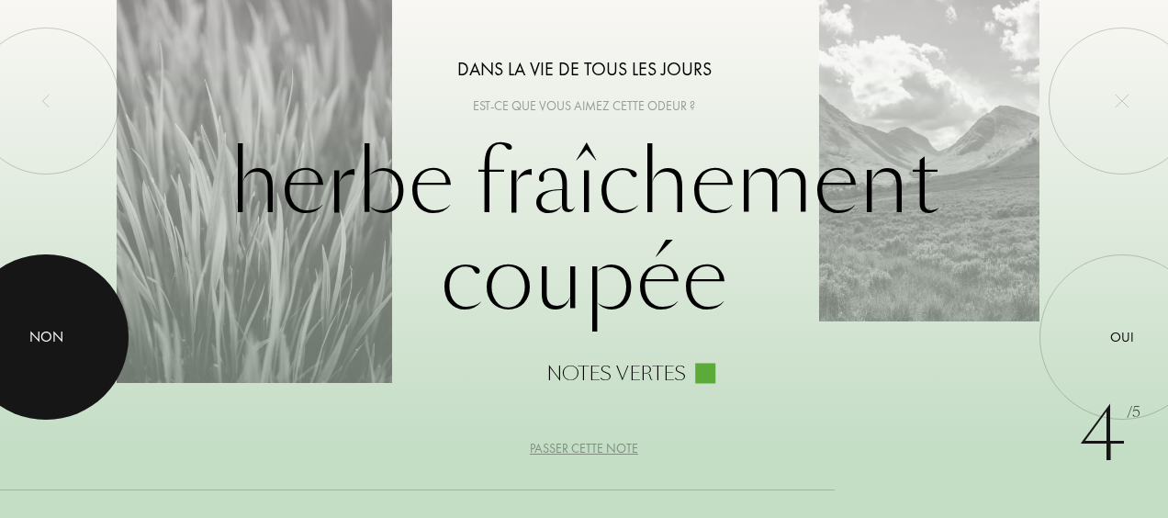
click at [94, 357] on div at bounding box center [45, 336] width 165 height 165
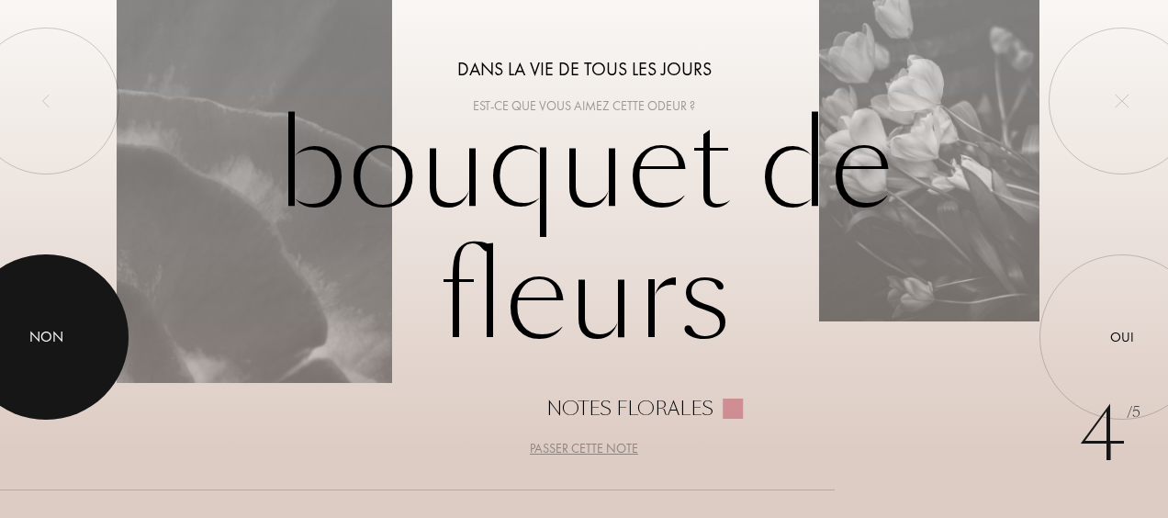
click at [82, 352] on div at bounding box center [45, 336] width 165 height 165
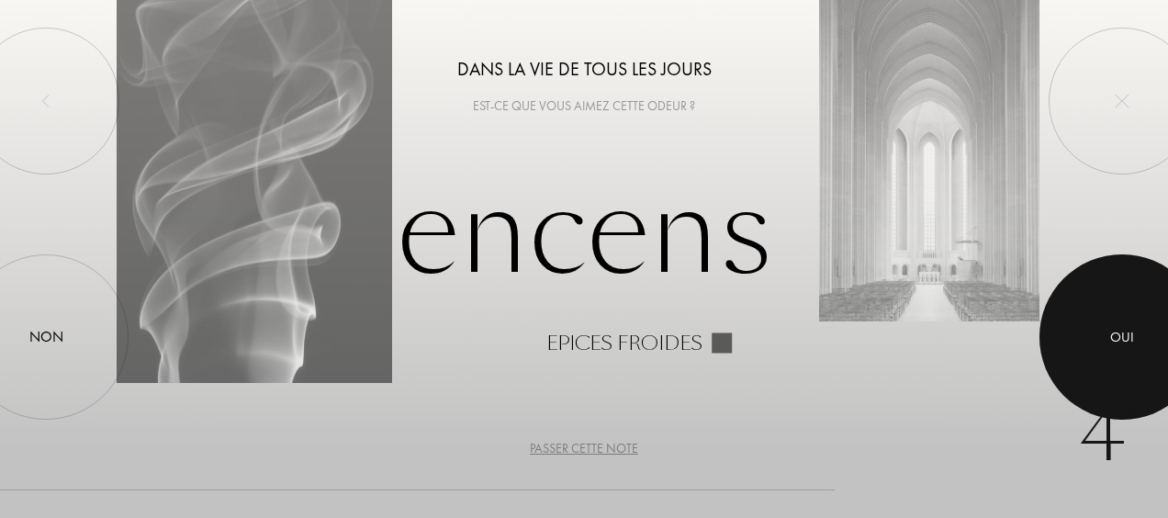
click at [1102, 328] on div at bounding box center [1122, 336] width 165 height 165
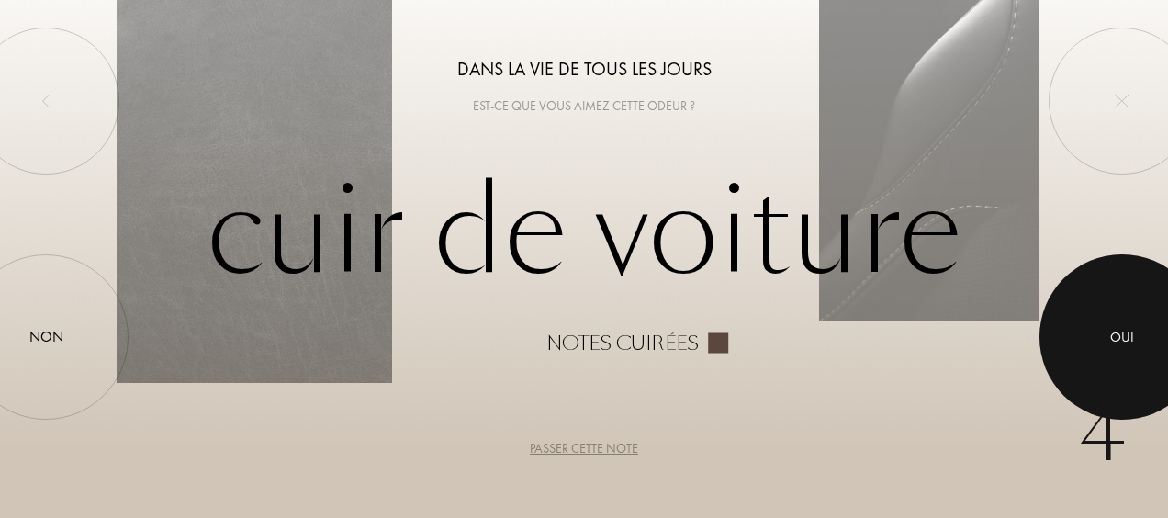
click at [1137, 340] on div at bounding box center [1122, 336] width 165 height 165
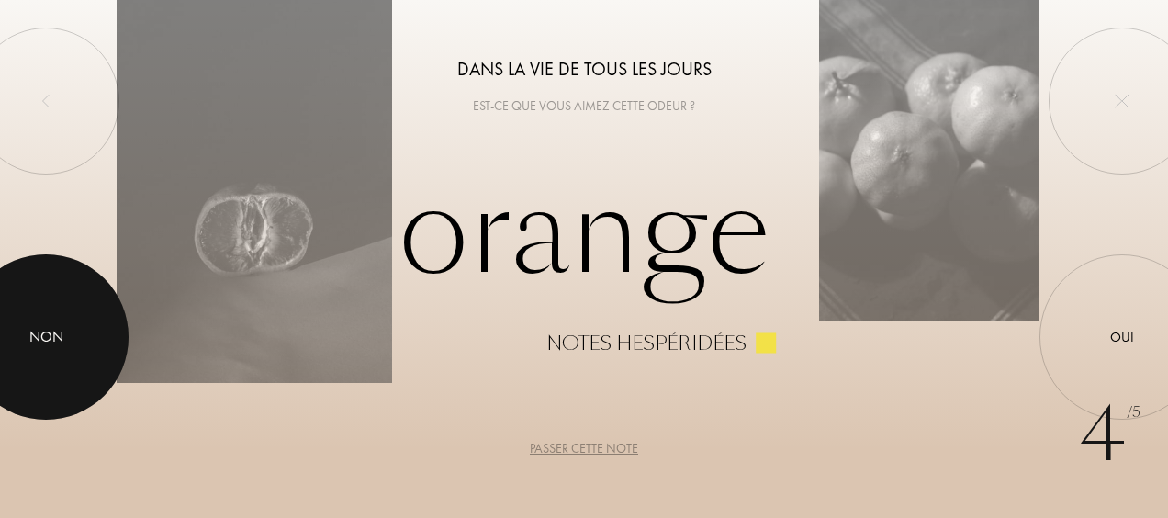
click at [97, 342] on div at bounding box center [45, 336] width 165 height 165
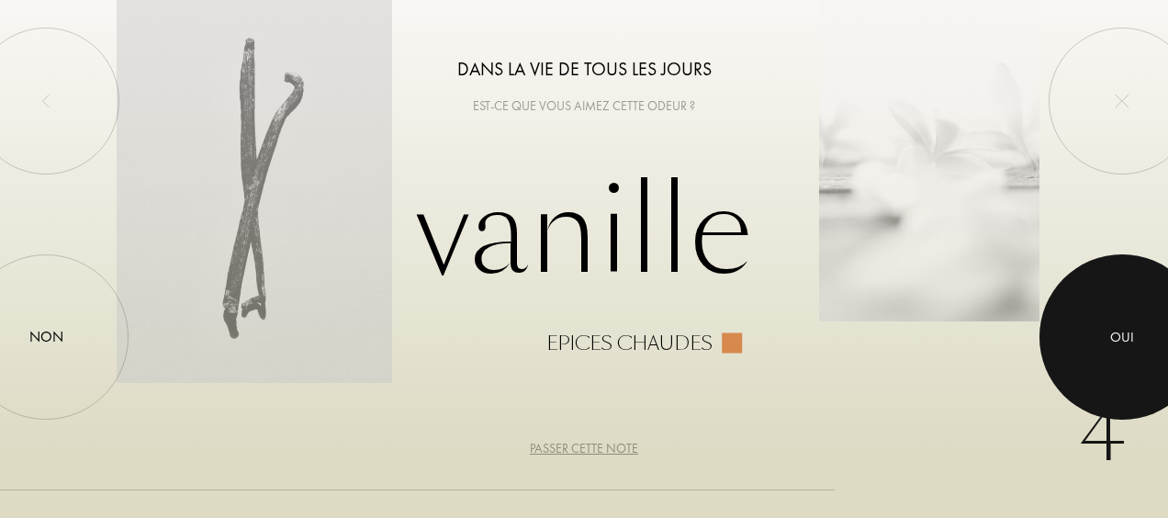
click at [1107, 338] on div at bounding box center [1122, 336] width 165 height 165
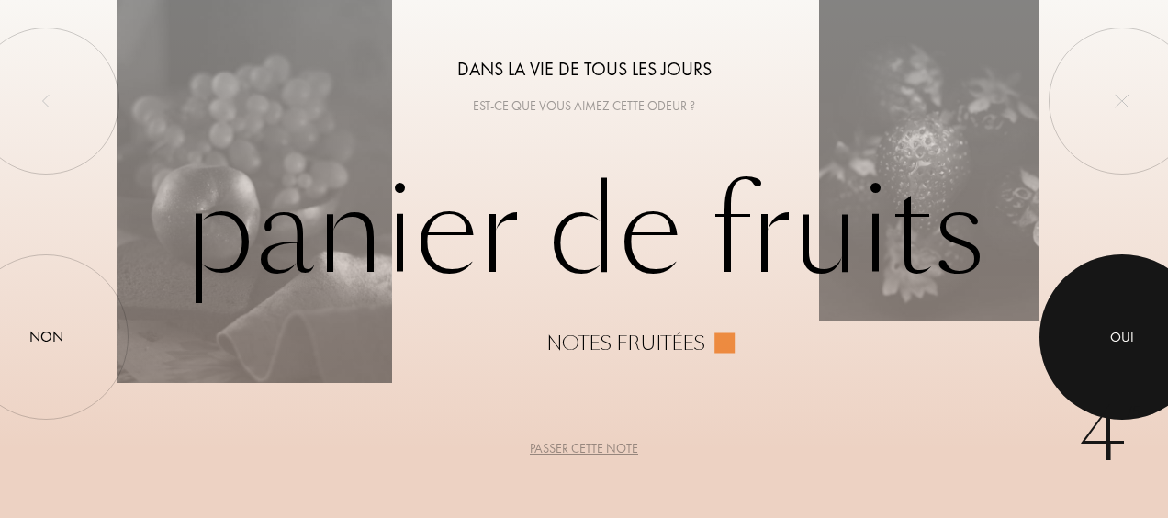
click at [1136, 365] on div at bounding box center [1122, 336] width 165 height 165
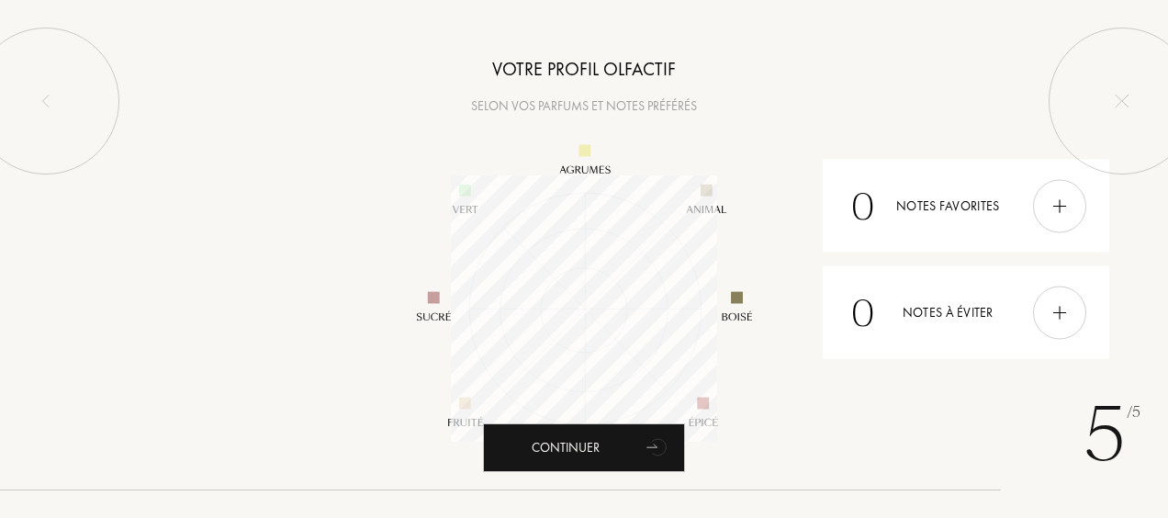
scroll to position [266, 266]
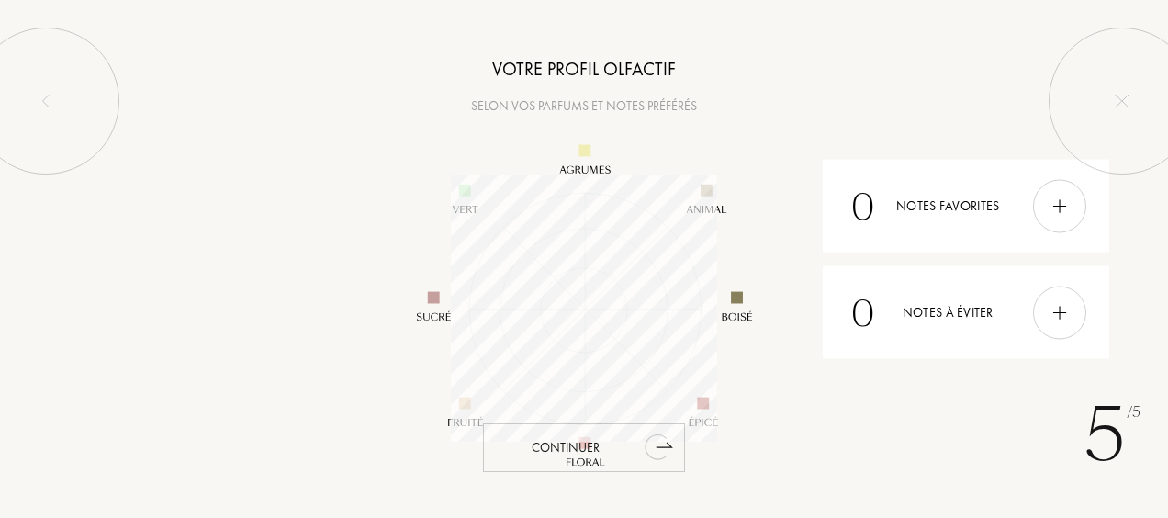
click at [609, 450] on div "Continuer" at bounding box center [584, 447] width 202 height 49
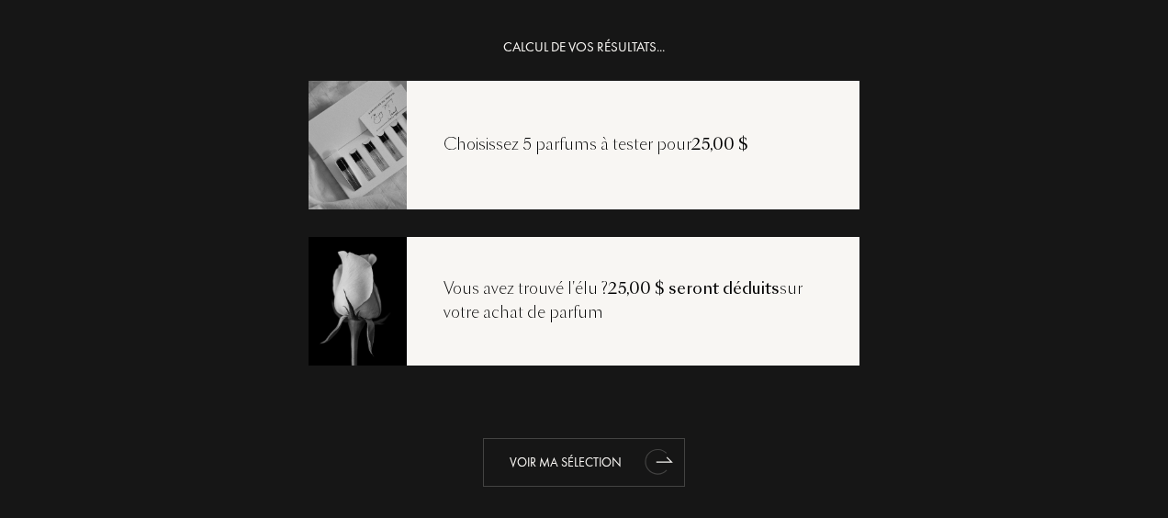
click at [609, 450] on div "Voir ma sélection" at bounding box center [584, 462] width 202 height 49
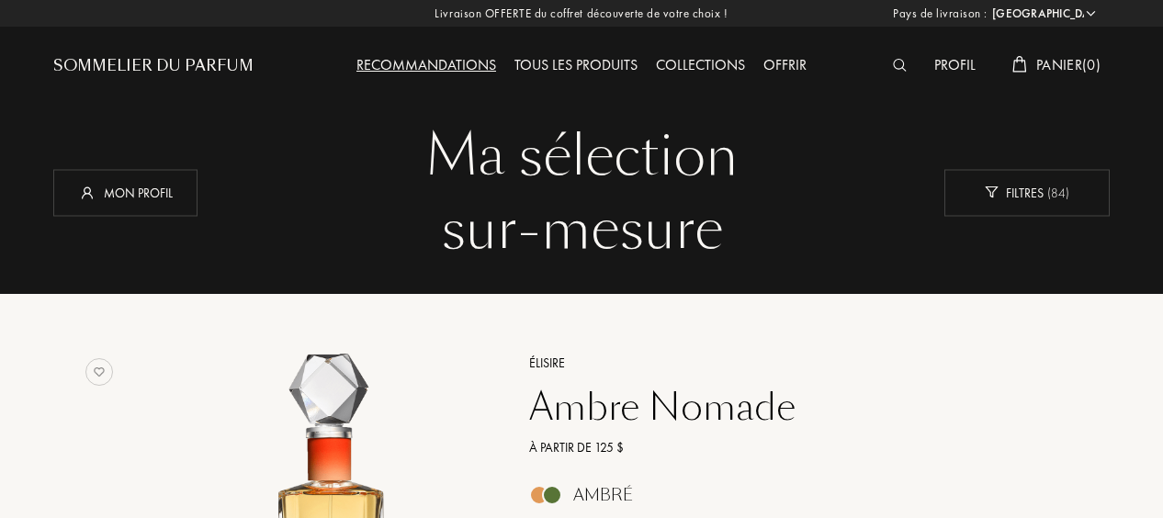
select select "US"
click at [588, 68] on div "Tous les produits" at bounding box center [575, 66] width 141 height 24
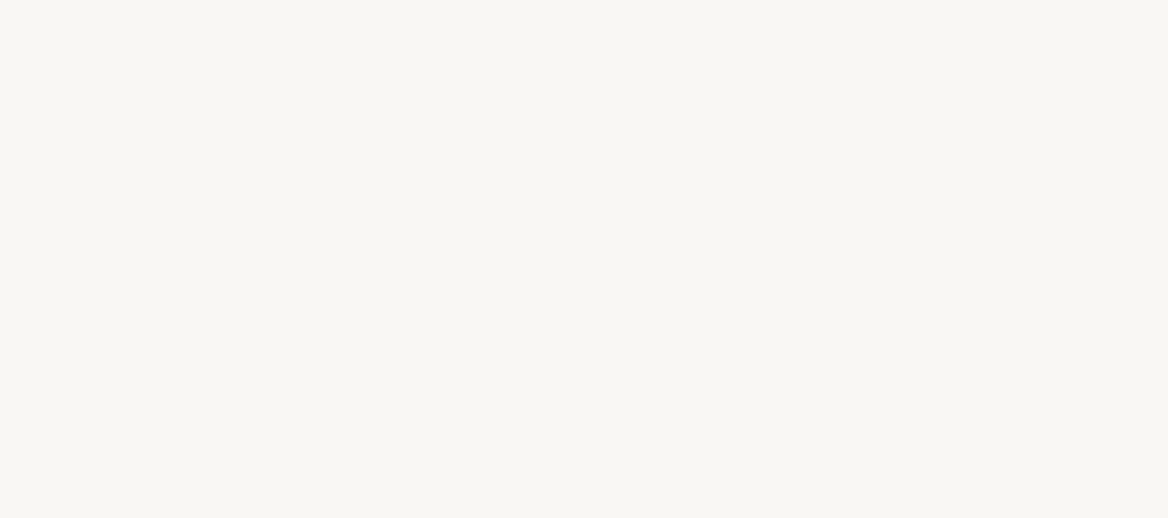
select select "US"
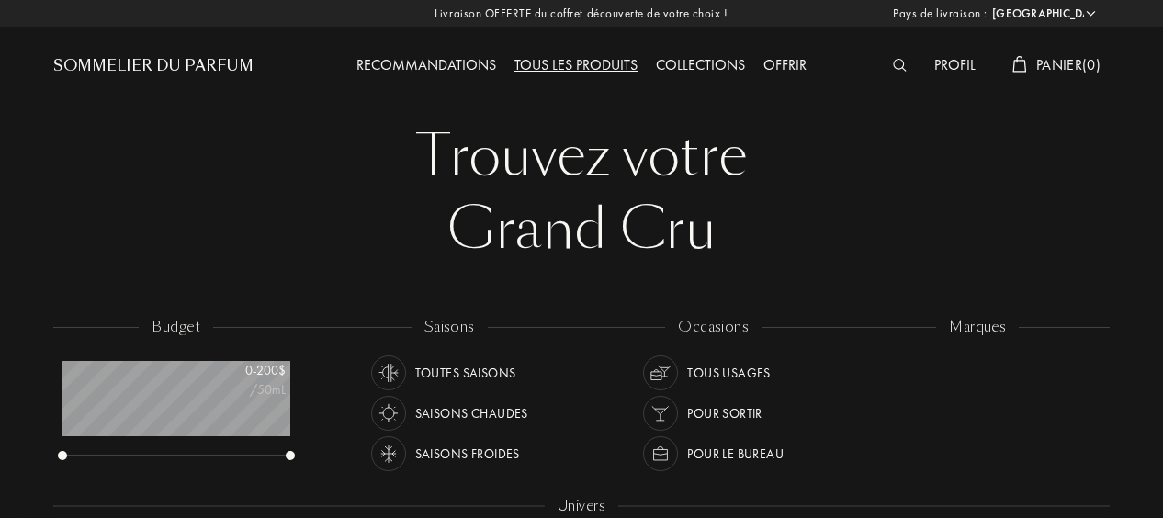
scroll to position [92, 228]
click at [893, 62] on img at bounding box center [900, 65] width 14 height 13
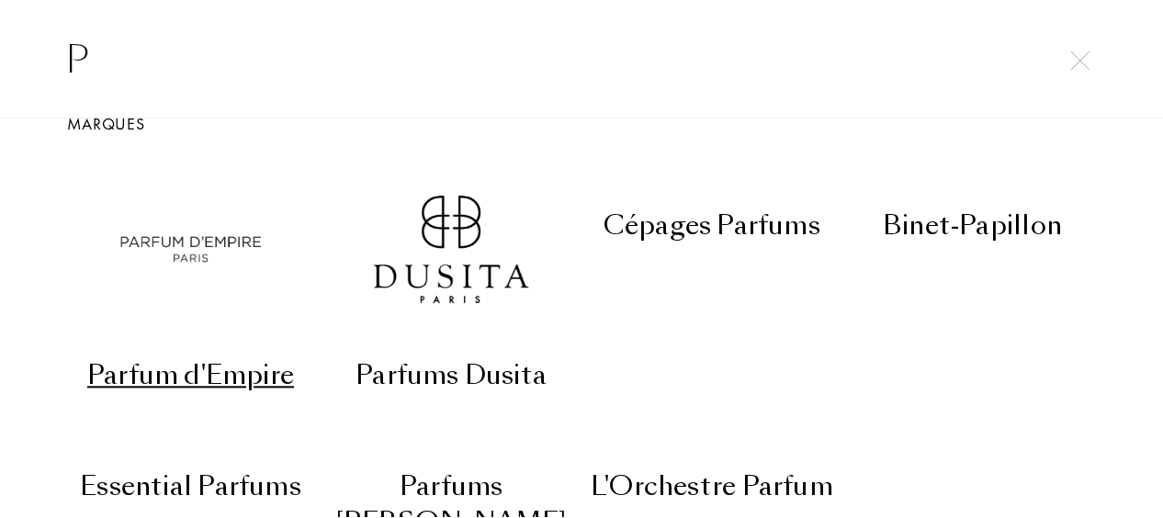
scroll to position [44, 0]
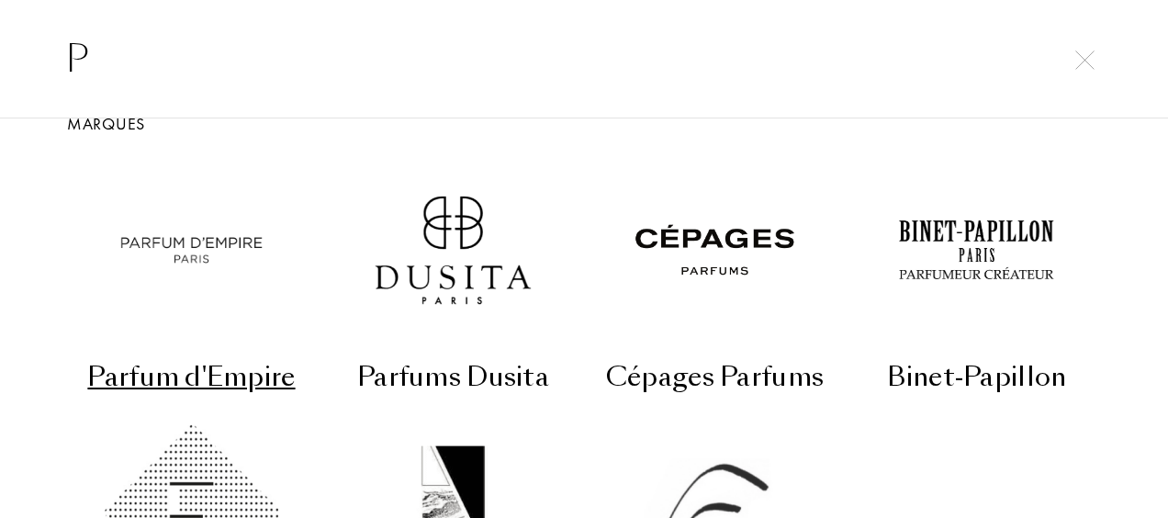
type input "P"
click at [1085, 53] on img at bounding box center [1084, 60] width 19 height 19
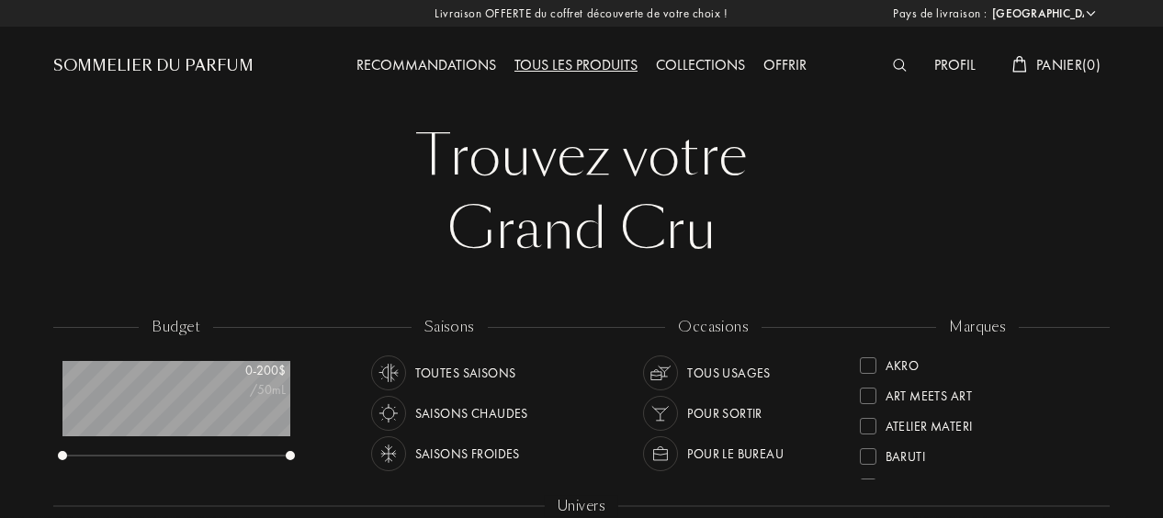
click at [692, 71] on div "Collections" at bounding box center [699, 66] width 107 height 24
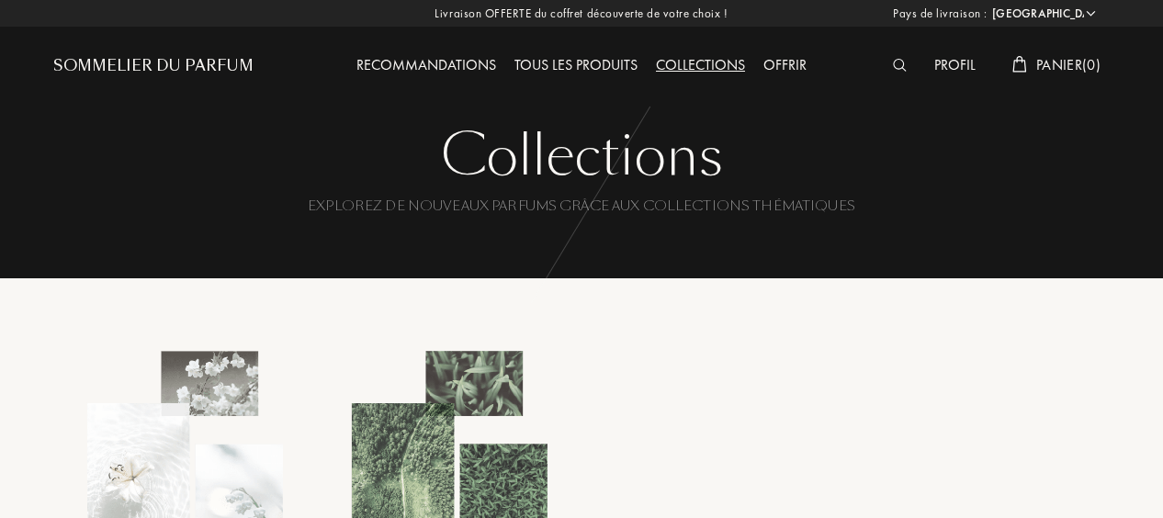
select select "US"
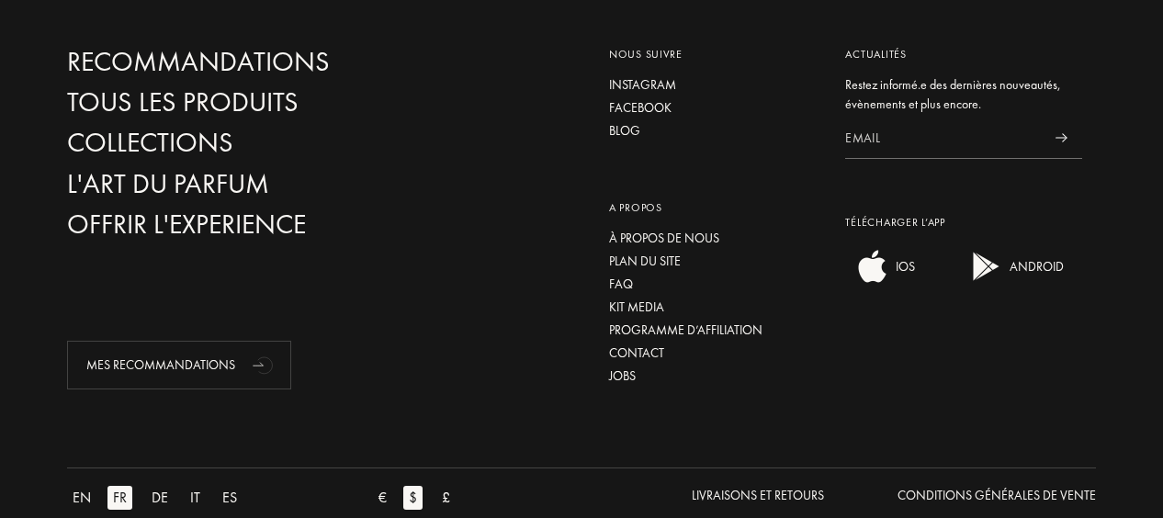
scroll to position [868, 0]
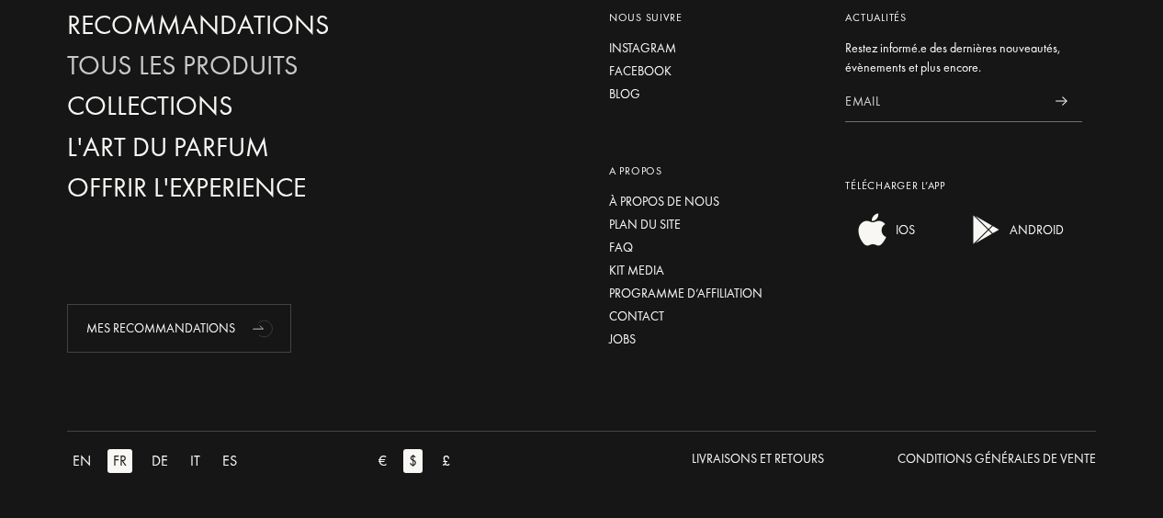
click at [171, 73] on div "Tous les produits" at bounding box center [229, 66] width 324 height 32
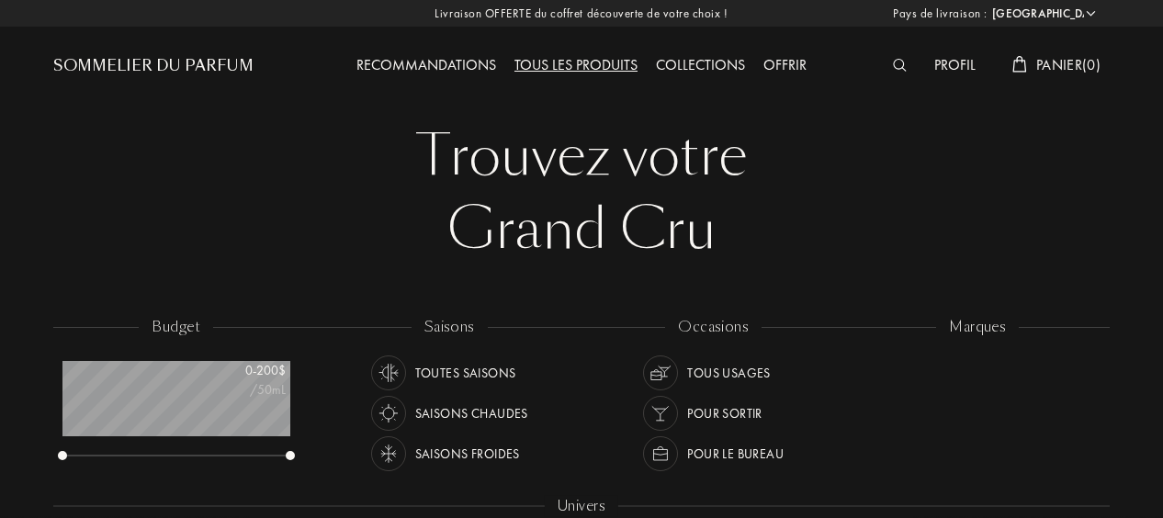
select select "US"
